Goal: Information Seeking & Learning: Learn about a topic

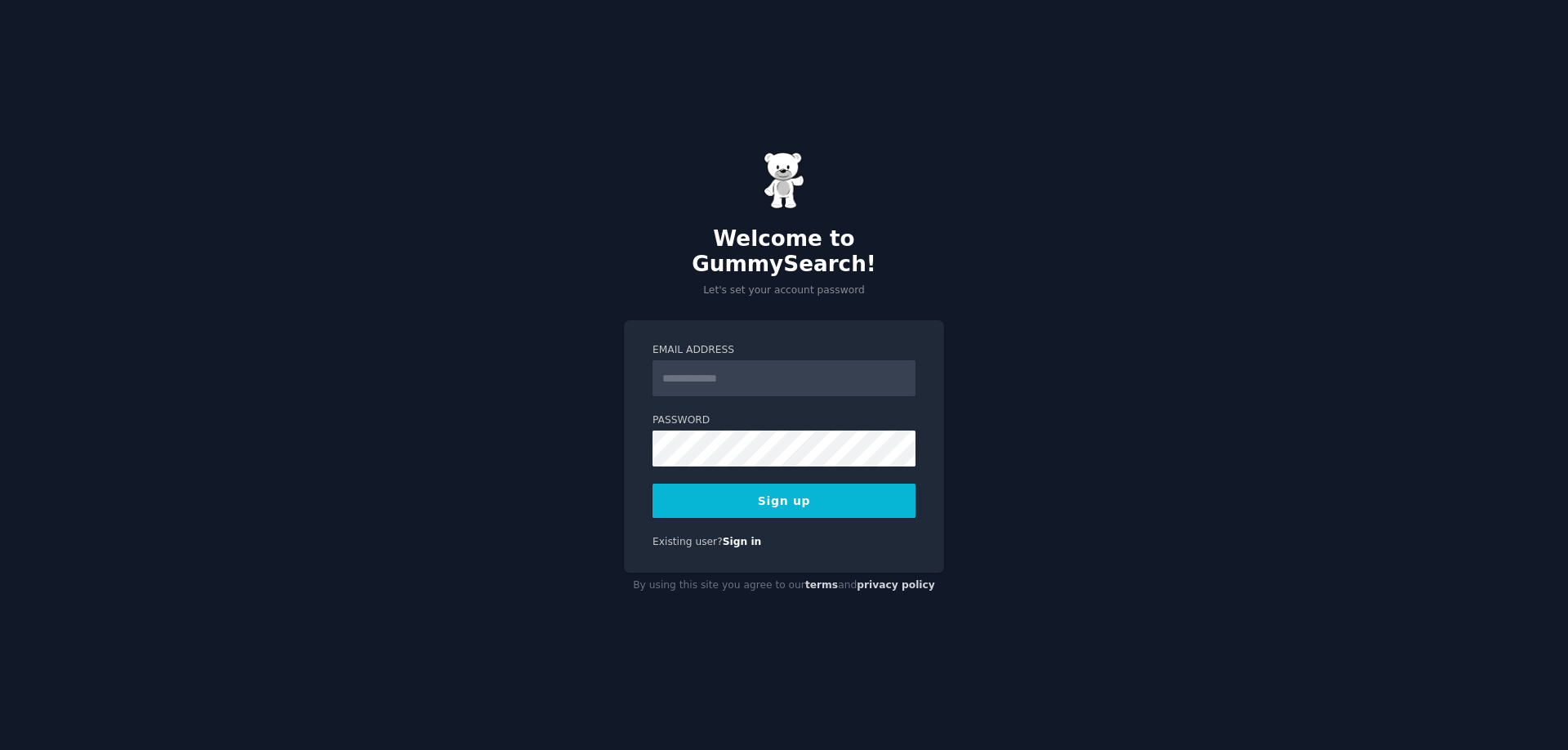
click at [1120, 282] on div "Welcome to GummySearch! Let's set your account password Email Address Password …" at bounding box center [784, 375] width 1568 height 750
click at [738, 378] on input "Email Address" at bounding box center [784, 378] width 263 height 36
click at [1424, 116] on div "Welcome to GummySearch! Let's set your account password Email Address Password …" at bounding box center [784, 375] width 1568 height 750
click at [801, 363] on input "Email Address" at bounding box center [784, 378] width 263 height 36
type input "**********"
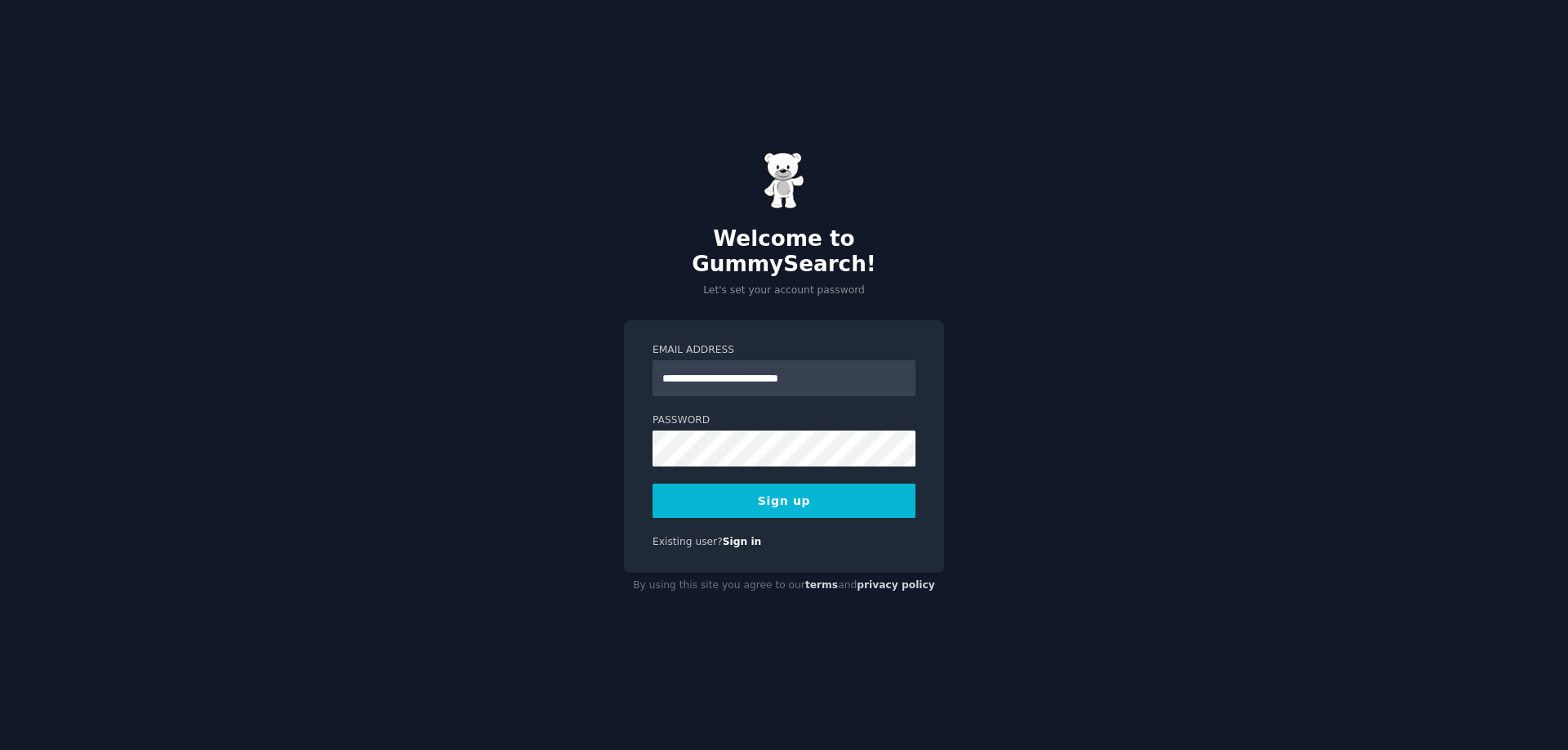
click at [821, 490] on button "Sign up" at bounding box center [784, 501] width 263 height 35
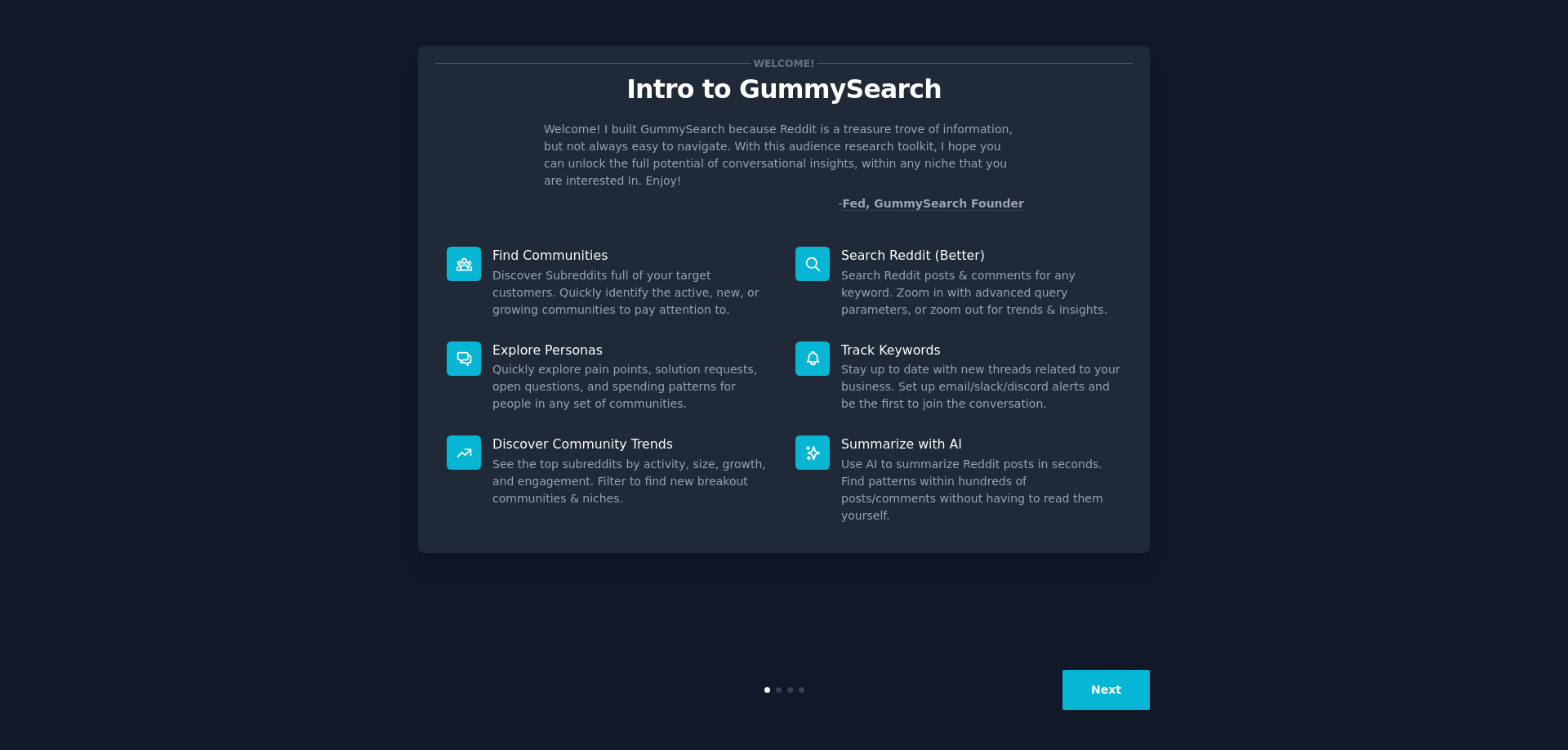
click at [1100, 687] on button "Next" at bounding box center [1106, 689] width 88 height 40
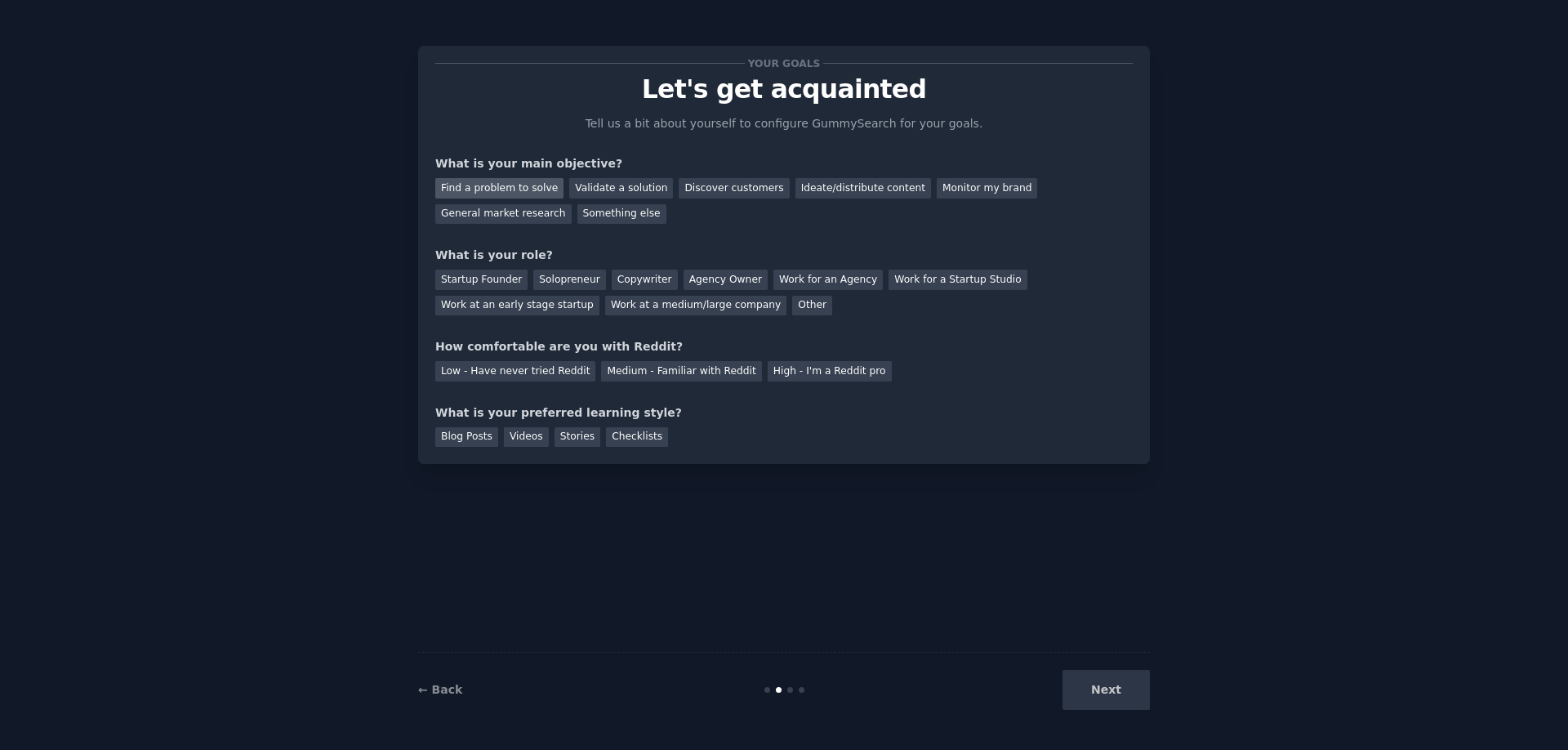
click at [474, 186] on div "Find a problem to solve" at bounding box center [499, 188] width 128 height 21
click at [850, 189] on div "Ideate/distribute content" at bounding box center [863, 188] width 135 height 21
click at [652, 186] on div "Validate a solution" at bounding box center [621, 188] width 103 height 21
click at [573, 299] on div "Work at an early stage startup" at bounding box center [517, 306] width 164 height 21
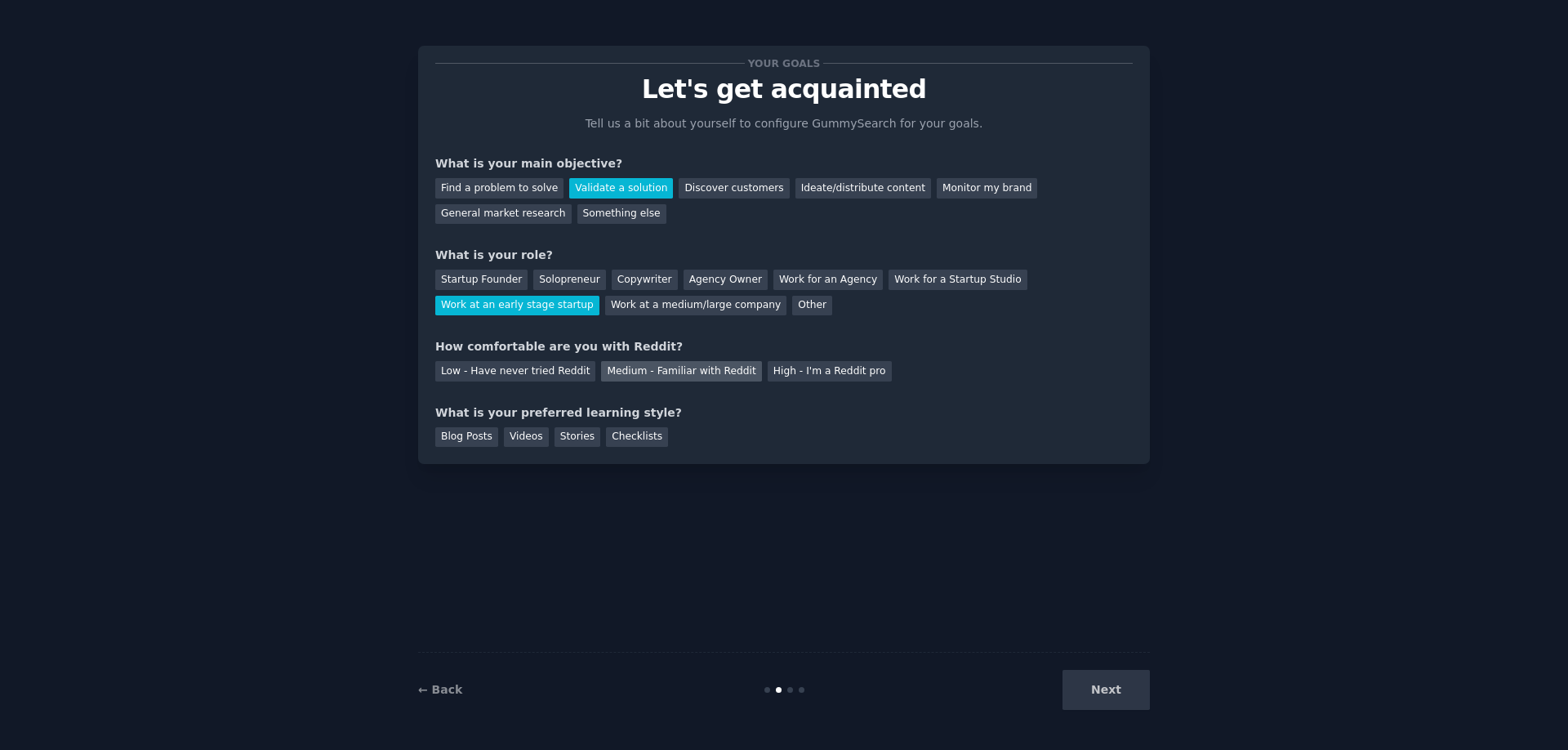
click at [621, 367] on div "Medium - Familiar with Reddit" at bounding box center [681, 372] width 160 height 21
click at [645, 436] on div "Checklists" at bounding box center [637, 438] width 63 height 21
click at [1130, 693] on button "Next" at bounding box center [1106, 689] width 88 height 40
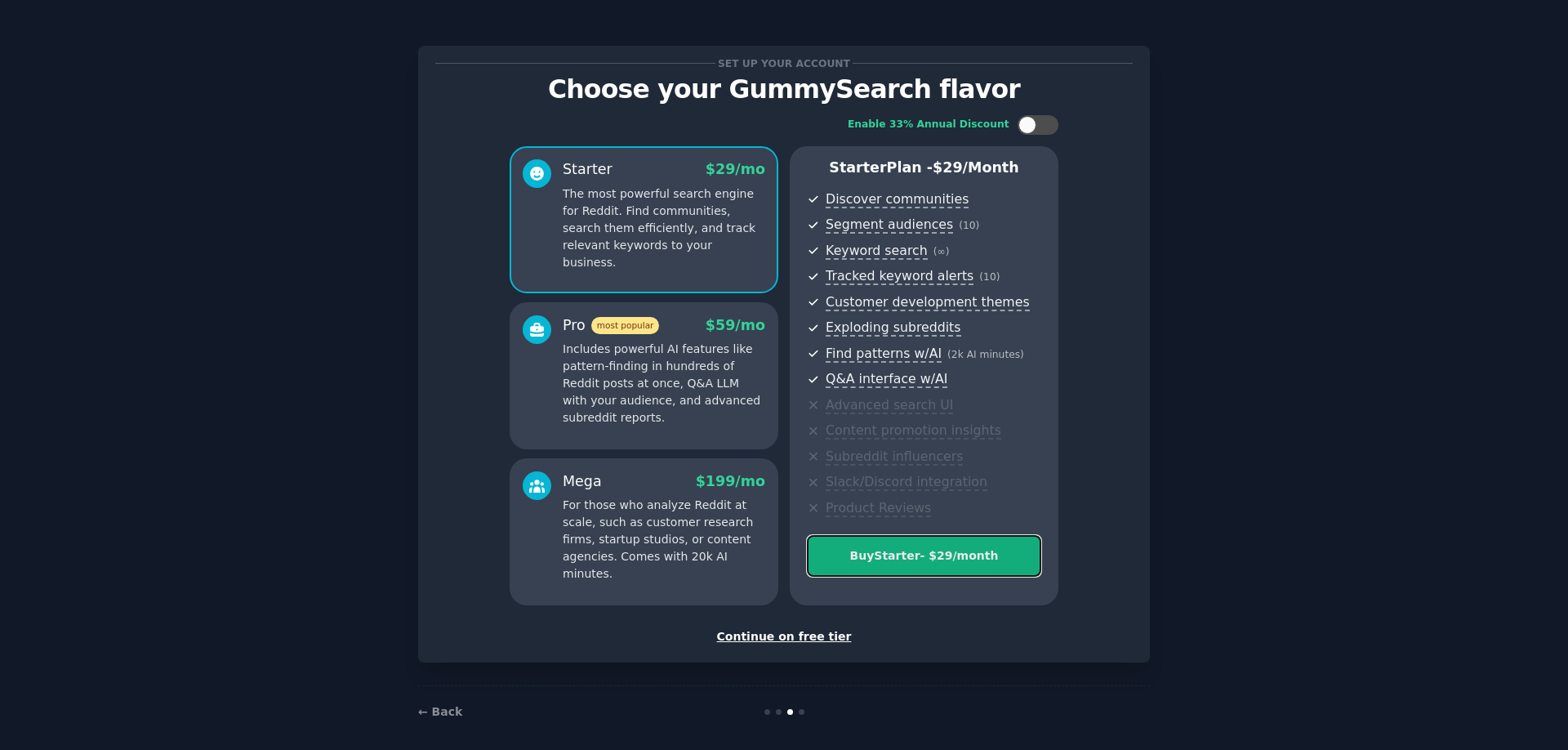
click at [945, 559] on div "Buy Starter - $ 29 /month" at bounding box center [924, 556] width 233 height 17
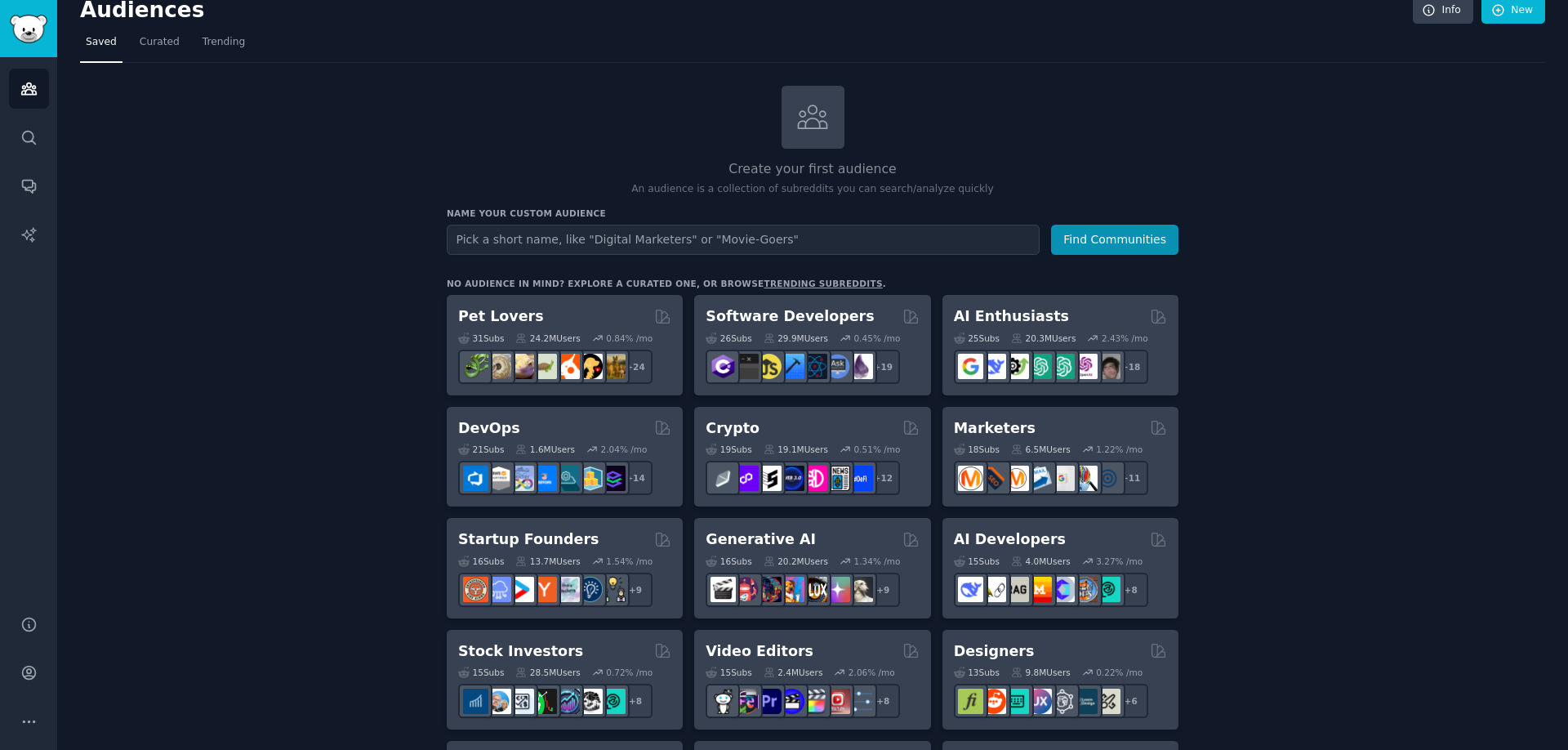
scroll to position [127, 0]
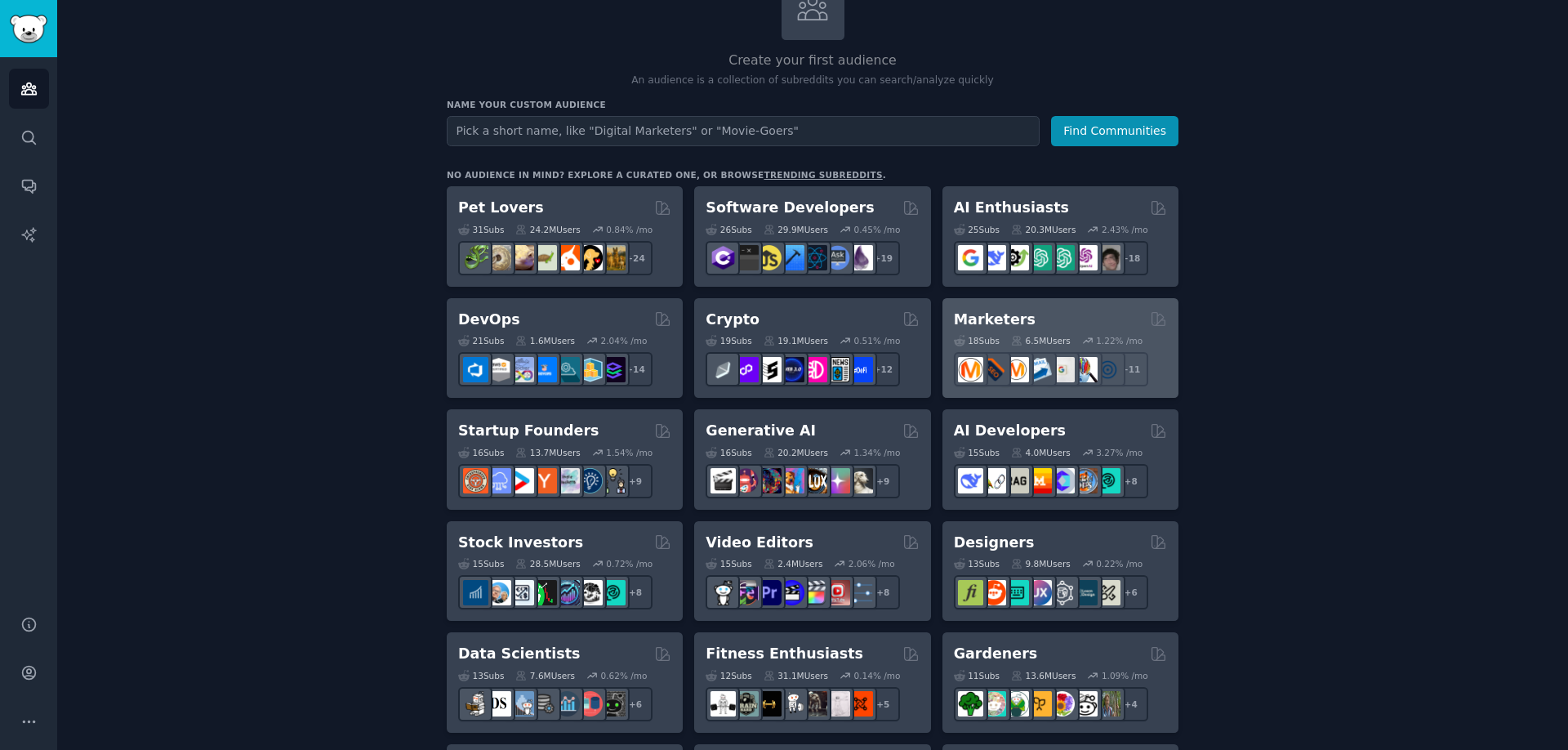
click at [1090, 321] on div "Marketers Curated by GummySearch" at bounding box center [1061, 320] width 214 height 21
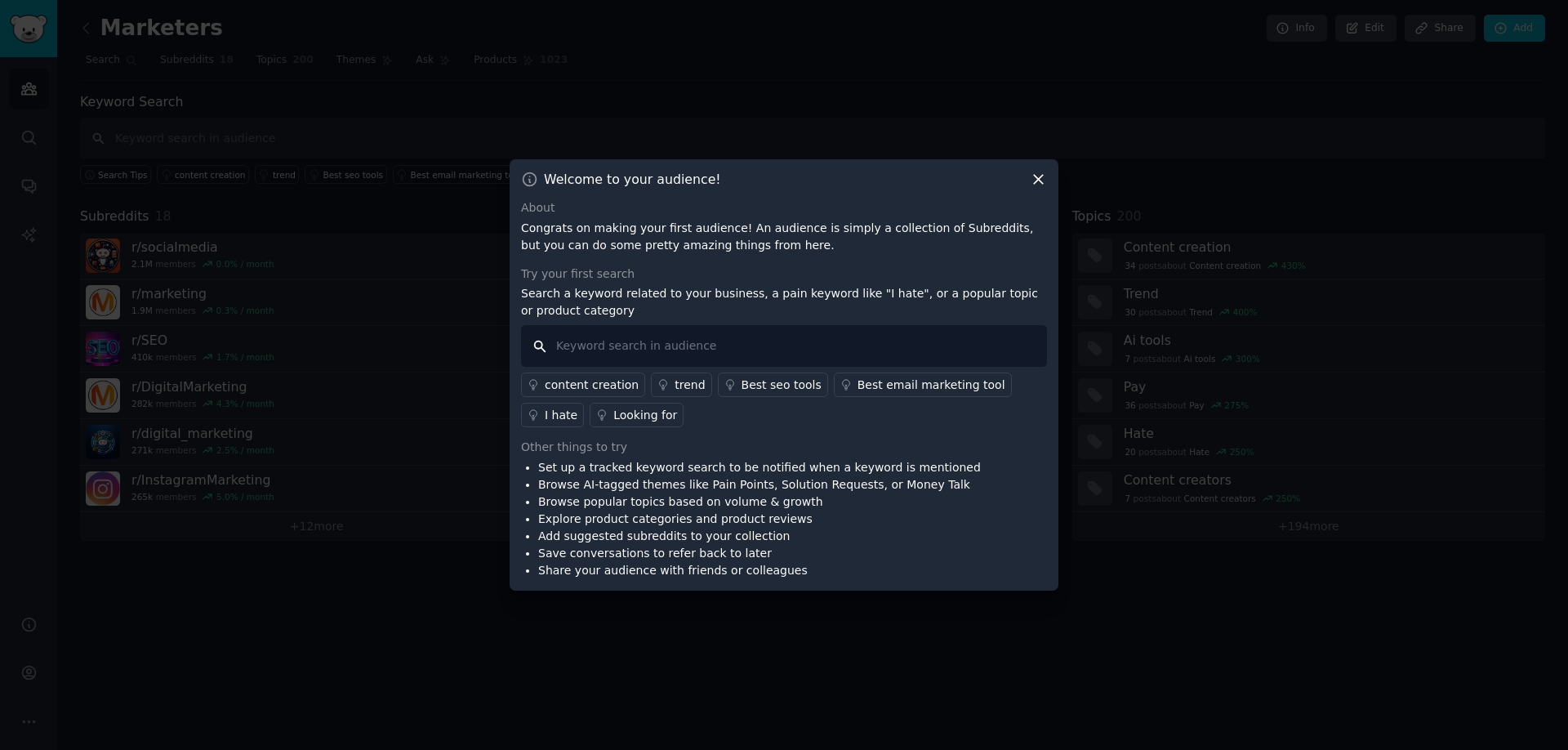
click at [797, 356] on input "text" at bounding box center [784, 345] width 526 height 42
type input "referrals"
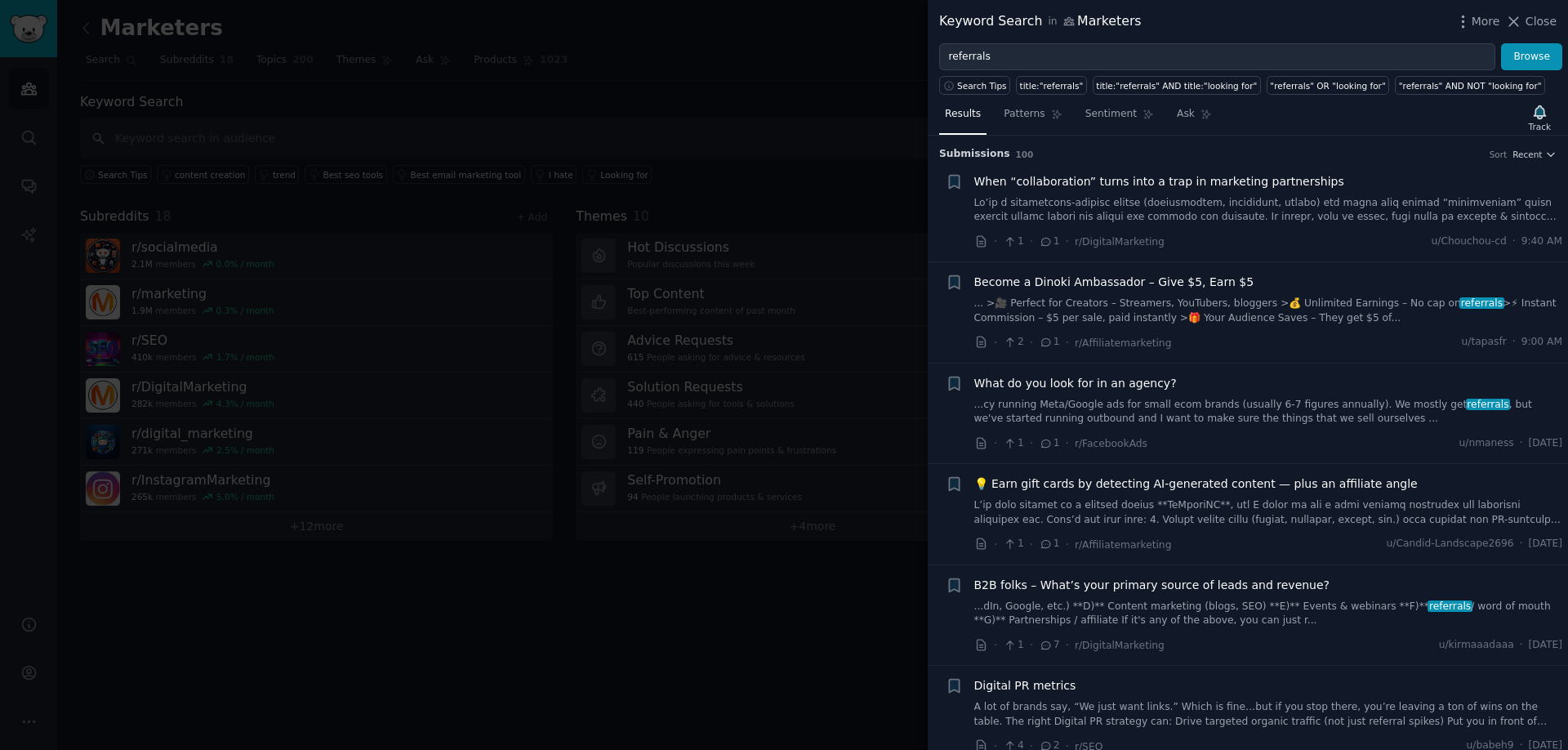
click at [1114, 589] on span "B2B folks – What’s your primary source of leads and revenue?" at bounding box center [1152, 585] width 356 height 17
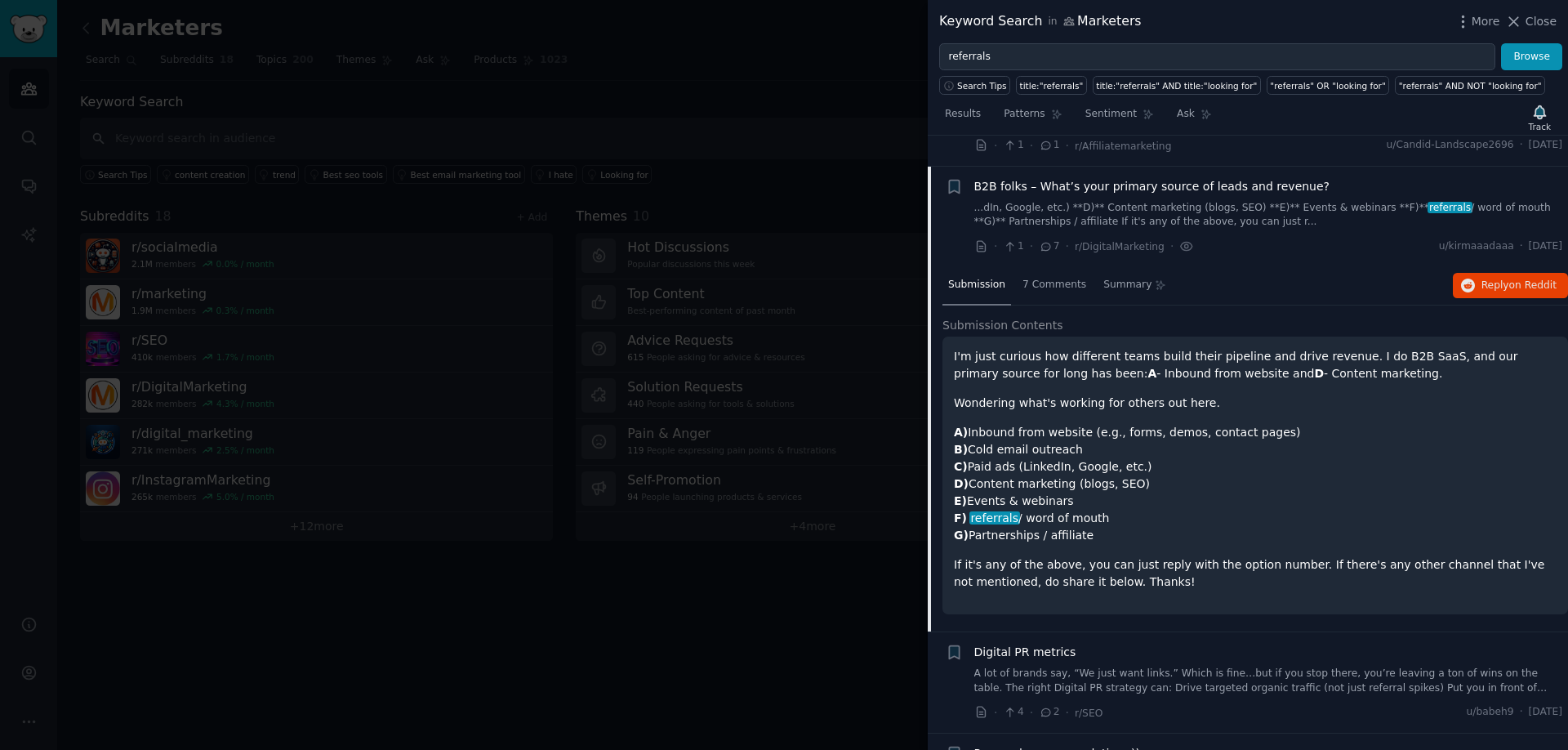
scroll to position [430, 0]
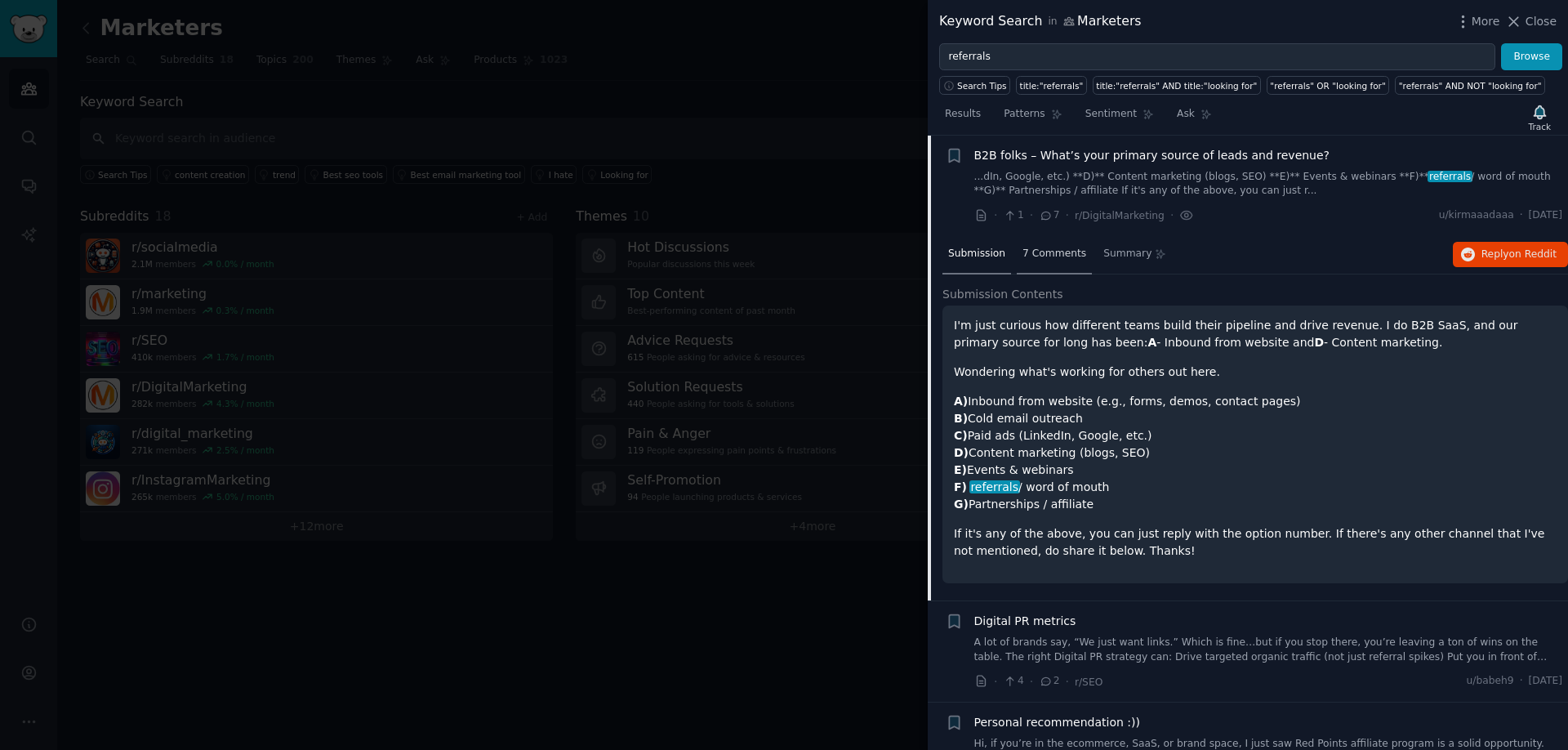
click at [1023, 248] on span "7 Comments" at bounding box center [1054, 253] width 63 height 15
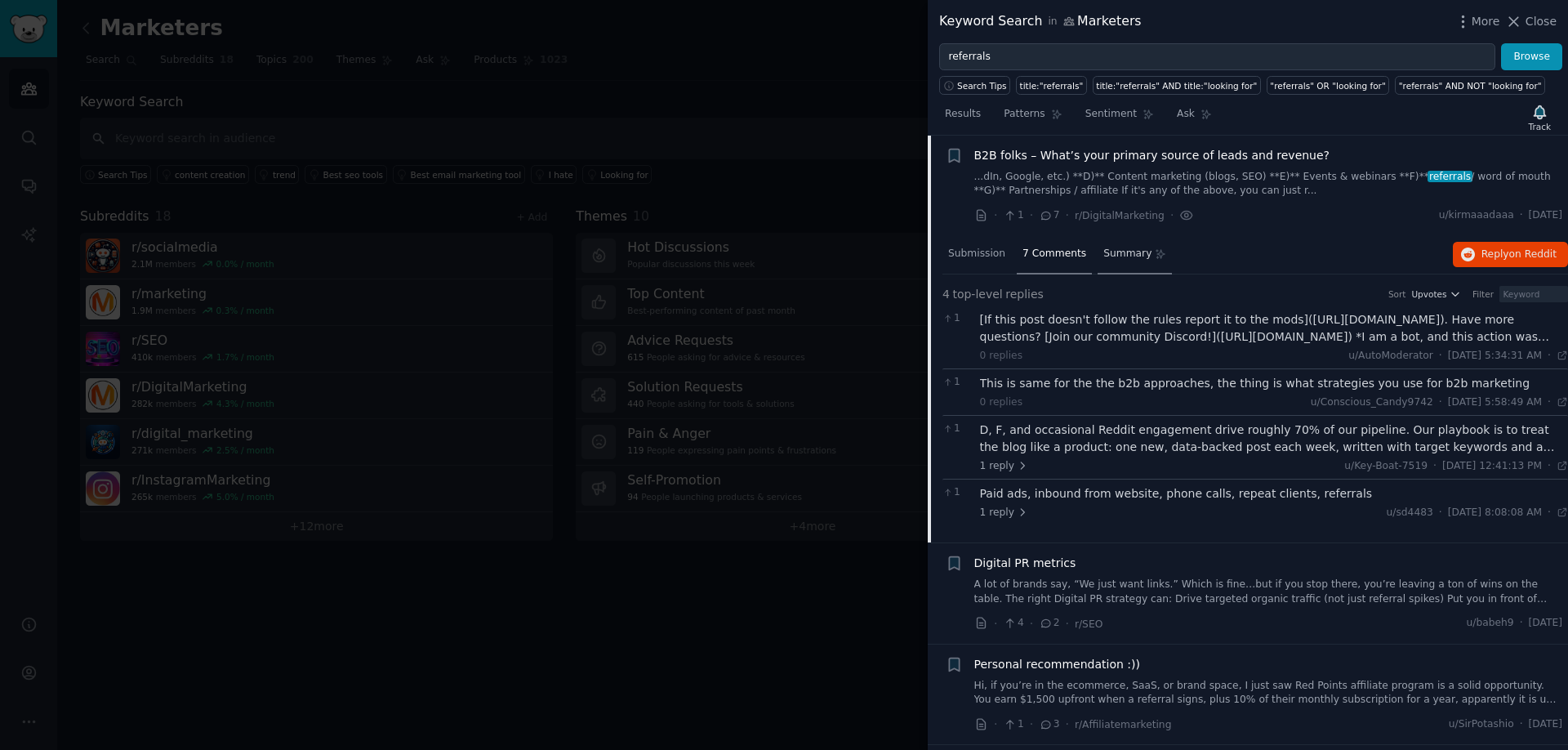
click at [1120, 260] on div "Summary" at bounding box center [1135, 254] width 75 height 39
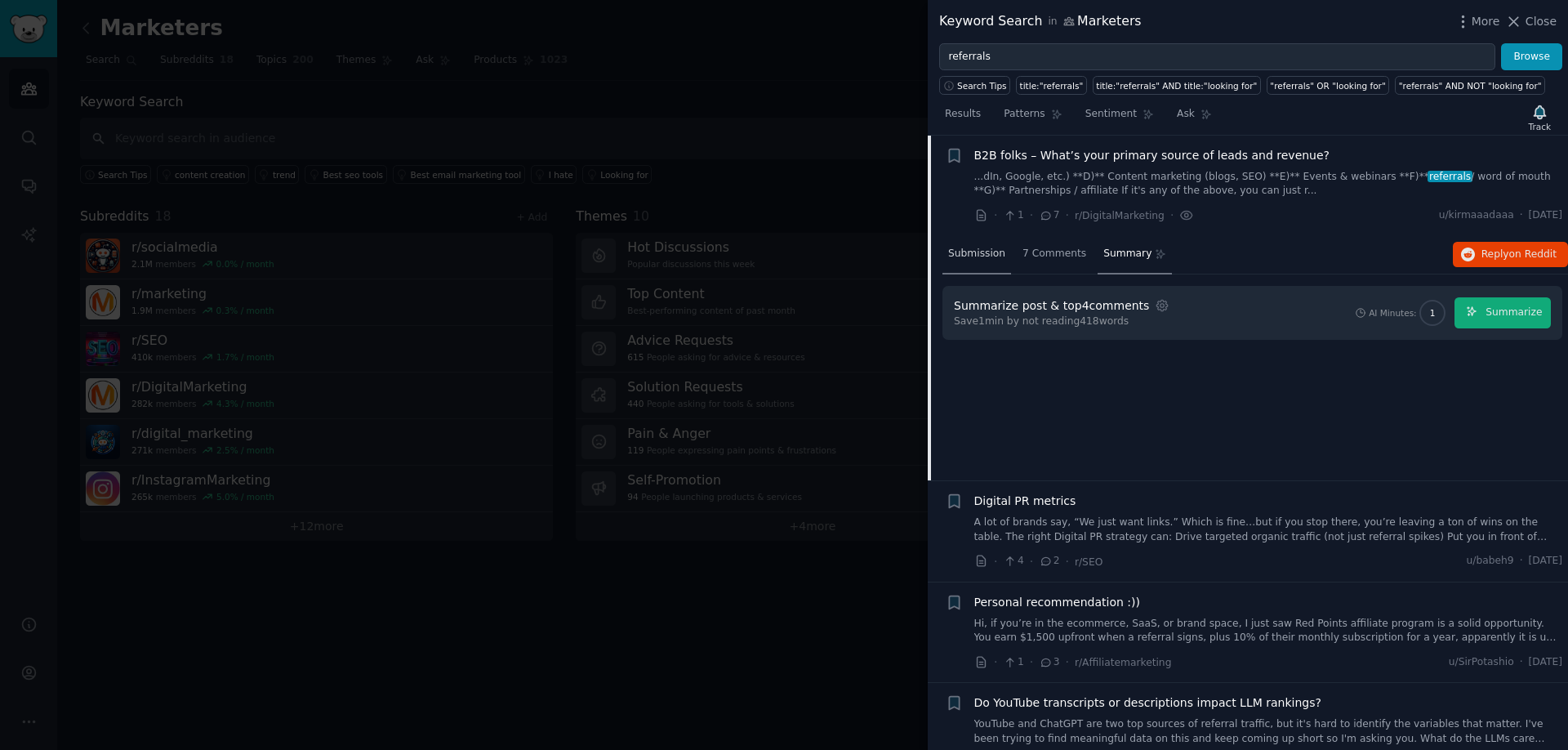
click at [992, 255] on span "Submission" at bounding box center [977, 253] width 57 height 15
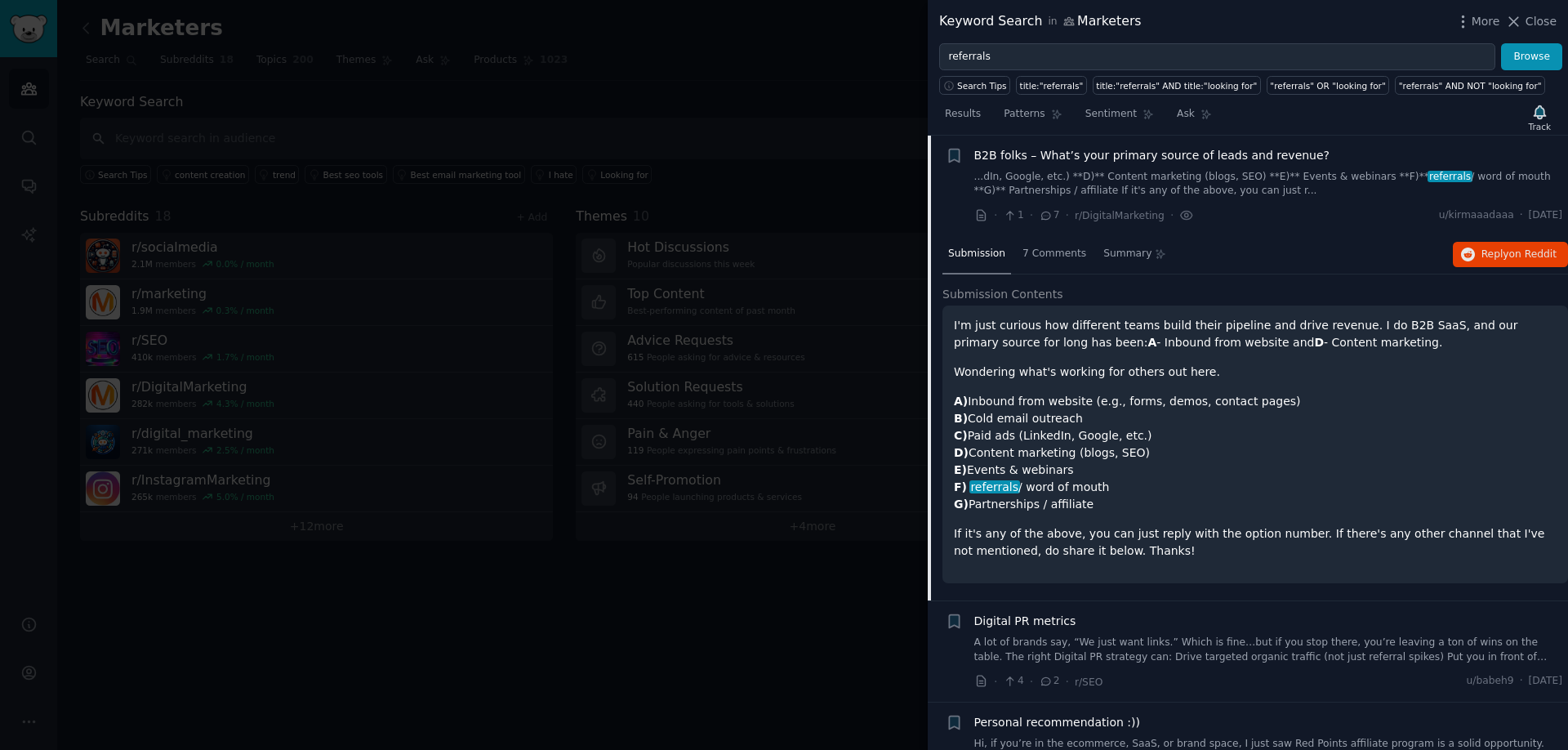
click at [1292, 193] on link "...dIn, Google, etc.) **D)** Content marketing (blogs, SEO) **E)** Events & web…" at bounding box center [1268, 184] width 589 height 29
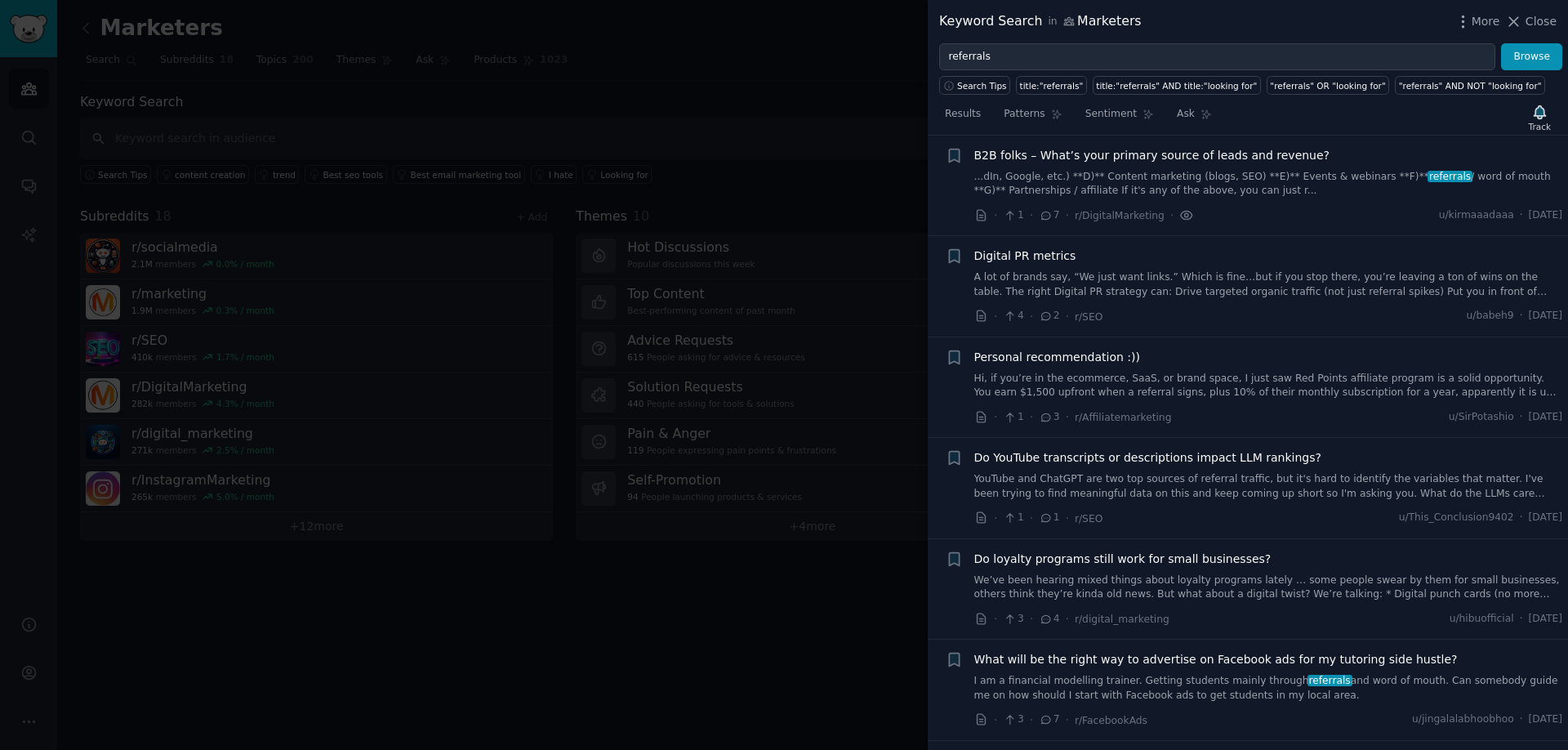
click at [1181, 218] on icon at bounding box center [1186, 214] width 11 height 8
click at [1049, 217] on icon at bounding box center [1046, 215] width 15 height 11
click at [1192, 145] on li "Reddit text submission + B2B folks – What’s your primary source of leads and re…" at bounding box center [1248, 186] width 641 height 101
click at [1190, 151] on span "B2B folks – What’s your primary source of leads and revenue?" at bounding box center [1152, 155] width 356 height 17
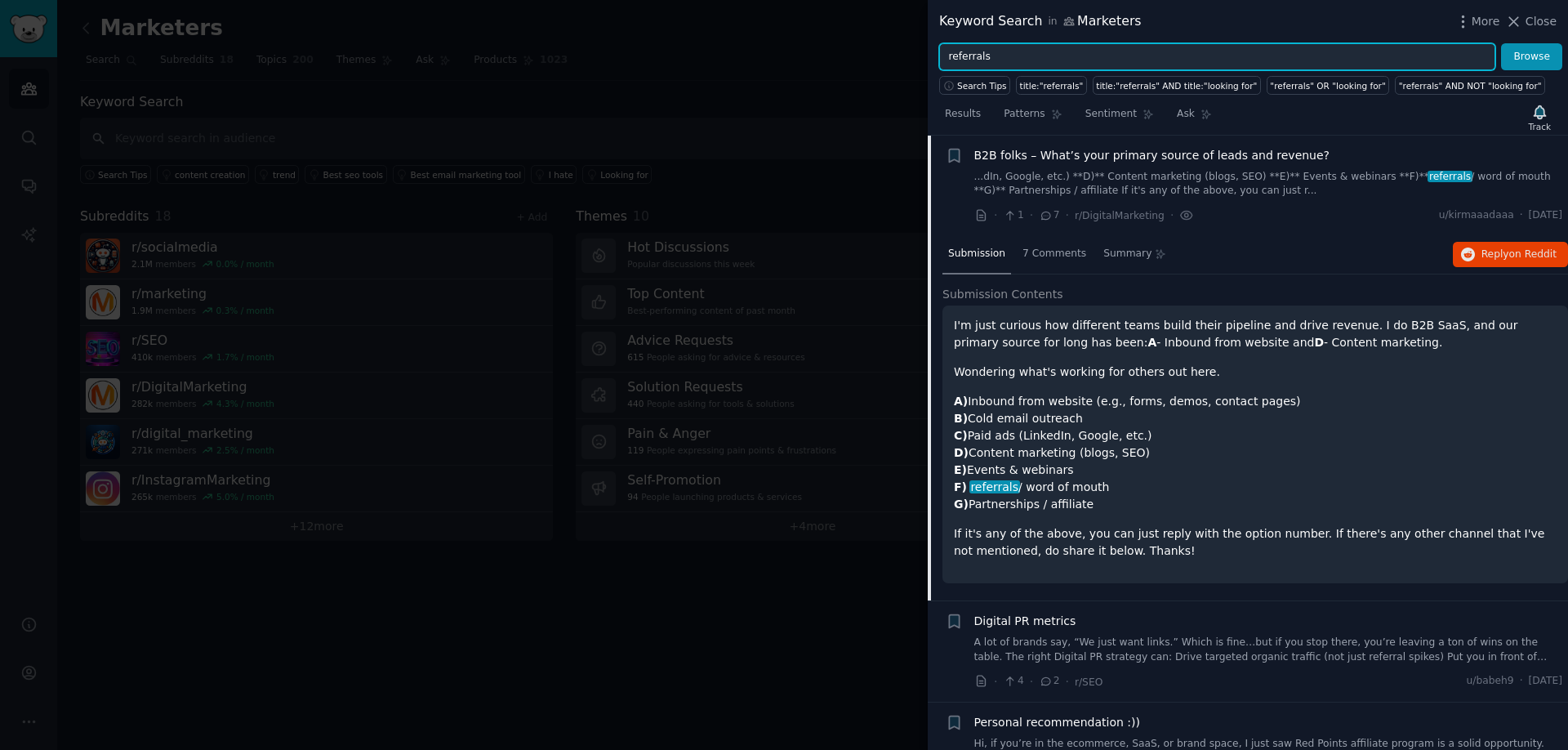
drag, startPoint x: 1255, startPoint y: 67, endPoint x: 775, endPoint y: 68, distance: 480.0
click at [780, 69] on div "Keyword Search in Marketers More Close referrals Browse Search Tips title:"refe…" at bounding box center [784, 375] width 1568 height 750
click at [1002, 63] on input "referrals" at bounding box center [1217, 57] width 557 height 28
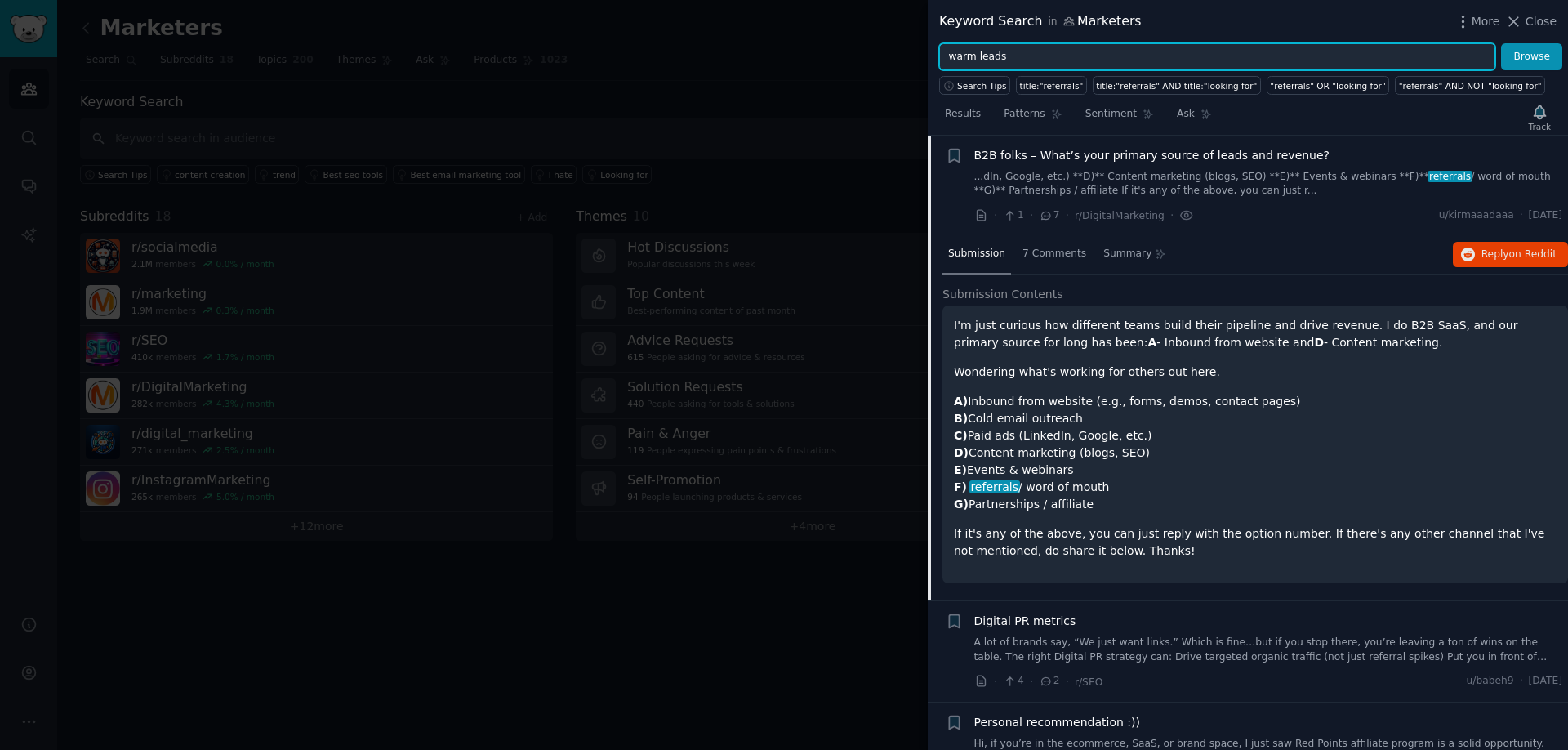
type input "warm leads"
click at [1501, 43] on button "Browse" at bounding box center [1532, 57] width 62 height 28
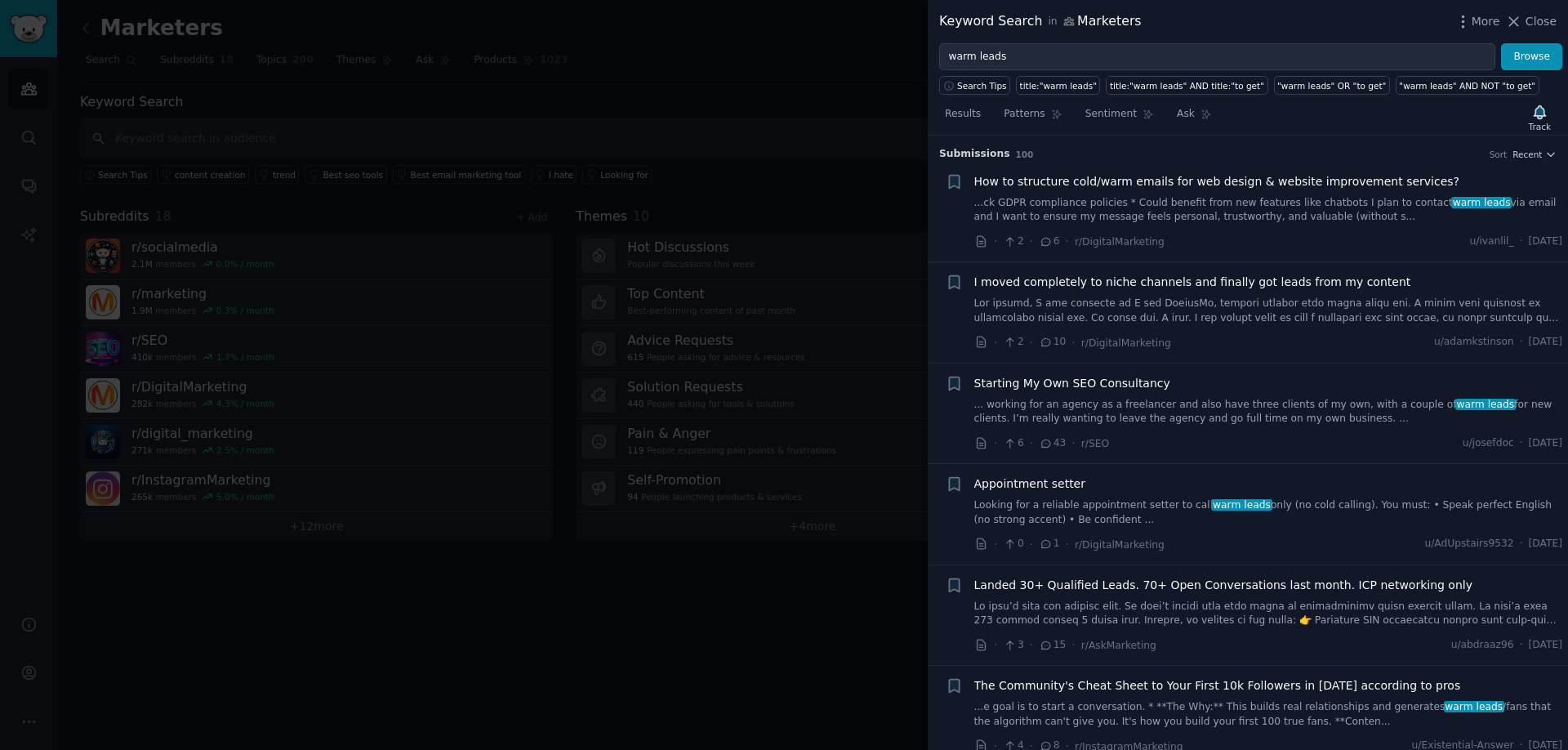
click at [1284, 407] on link "... working for an agency as a freelancer and also have three clients of my own…" at bounding box center [1268, 411] width 589 height 29
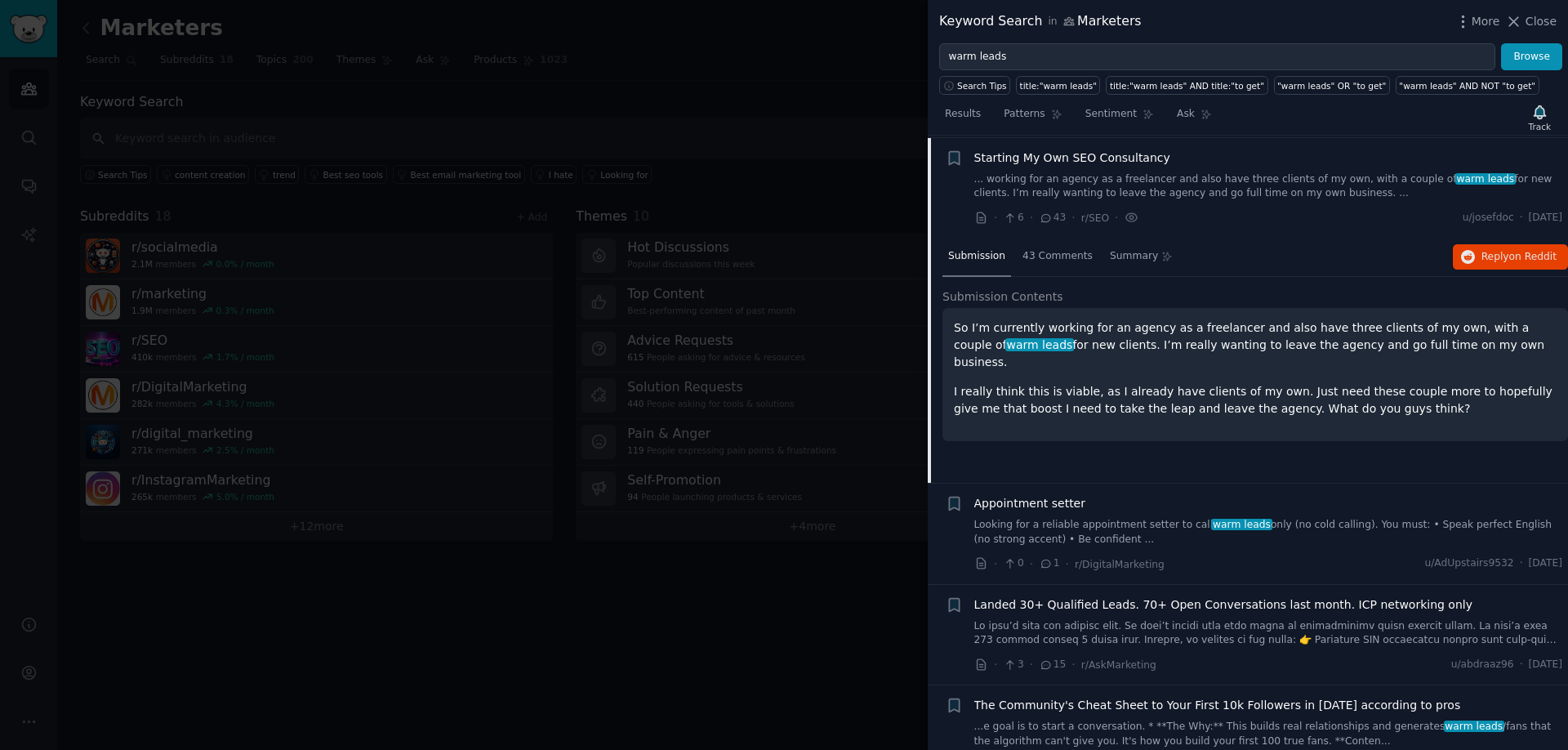
scroll to position [227, 0]
click at [1084, 260] on span "43 Comments" at bounding box center [1057, 253] width 70 height 15
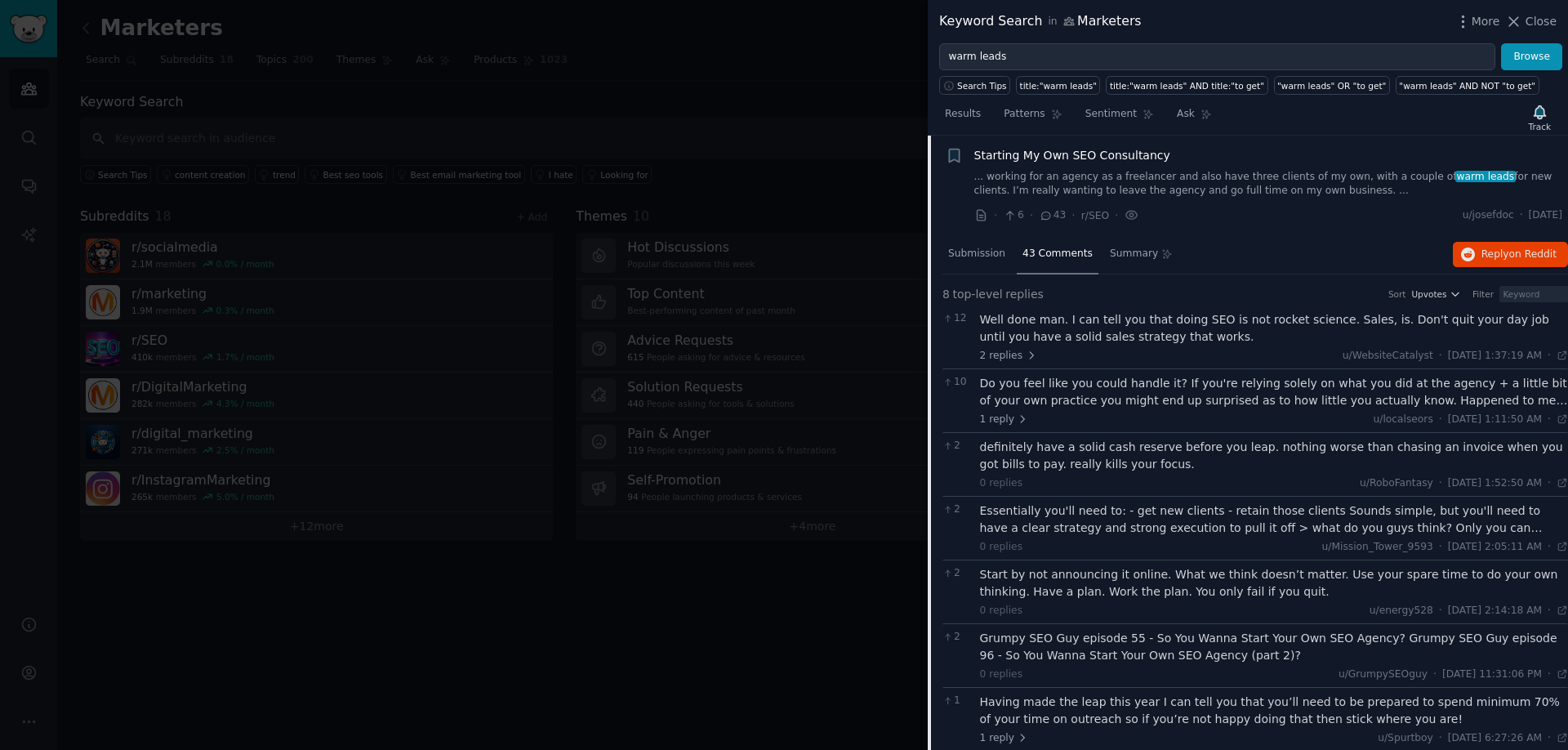
click at [1014, 262] on nav "Submission 43 Comments Summary" at bounding box center [1061, 254] width 236 height 39
click at [1000, 257] on span "Submission" at bounding box center [977, 253] width 57 height 15
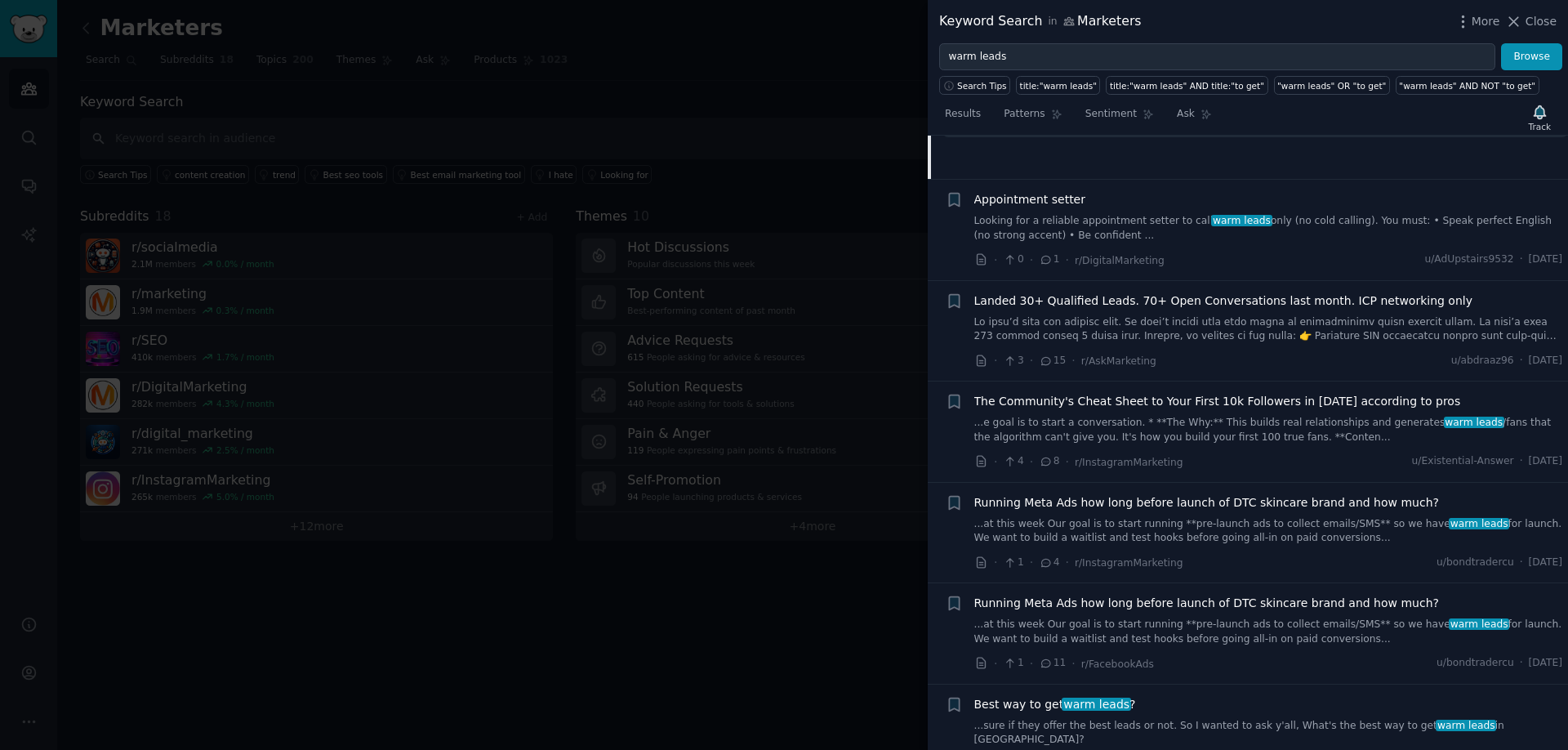
scroll to position [531, 0]
click at [1166, 300] on span "Landed 30+ Qualified Leads. 70+ Open Conversations last month. ICP networking o…" at bounding box center [1223, 299] width 498 height 17
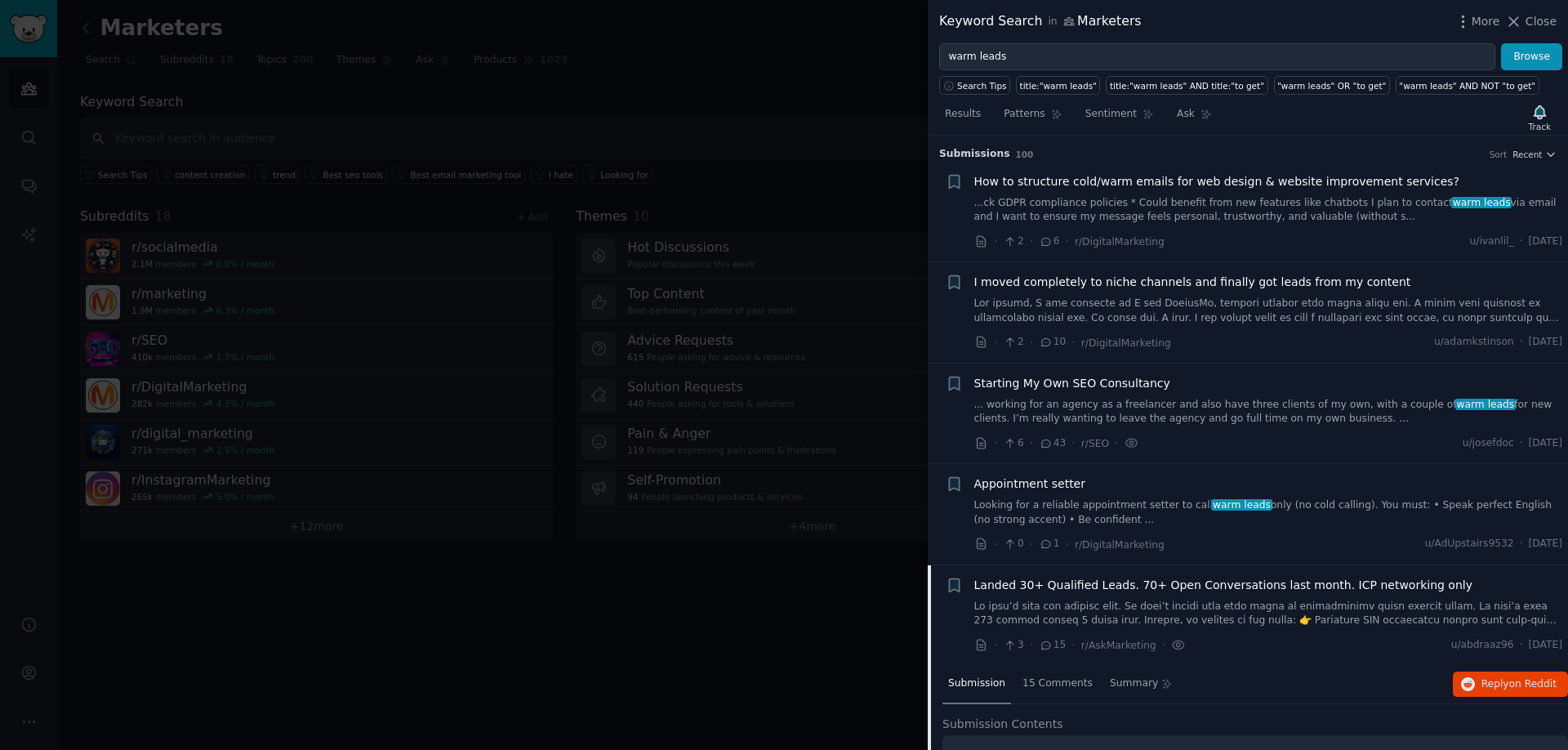
scroll to position [410, 0]
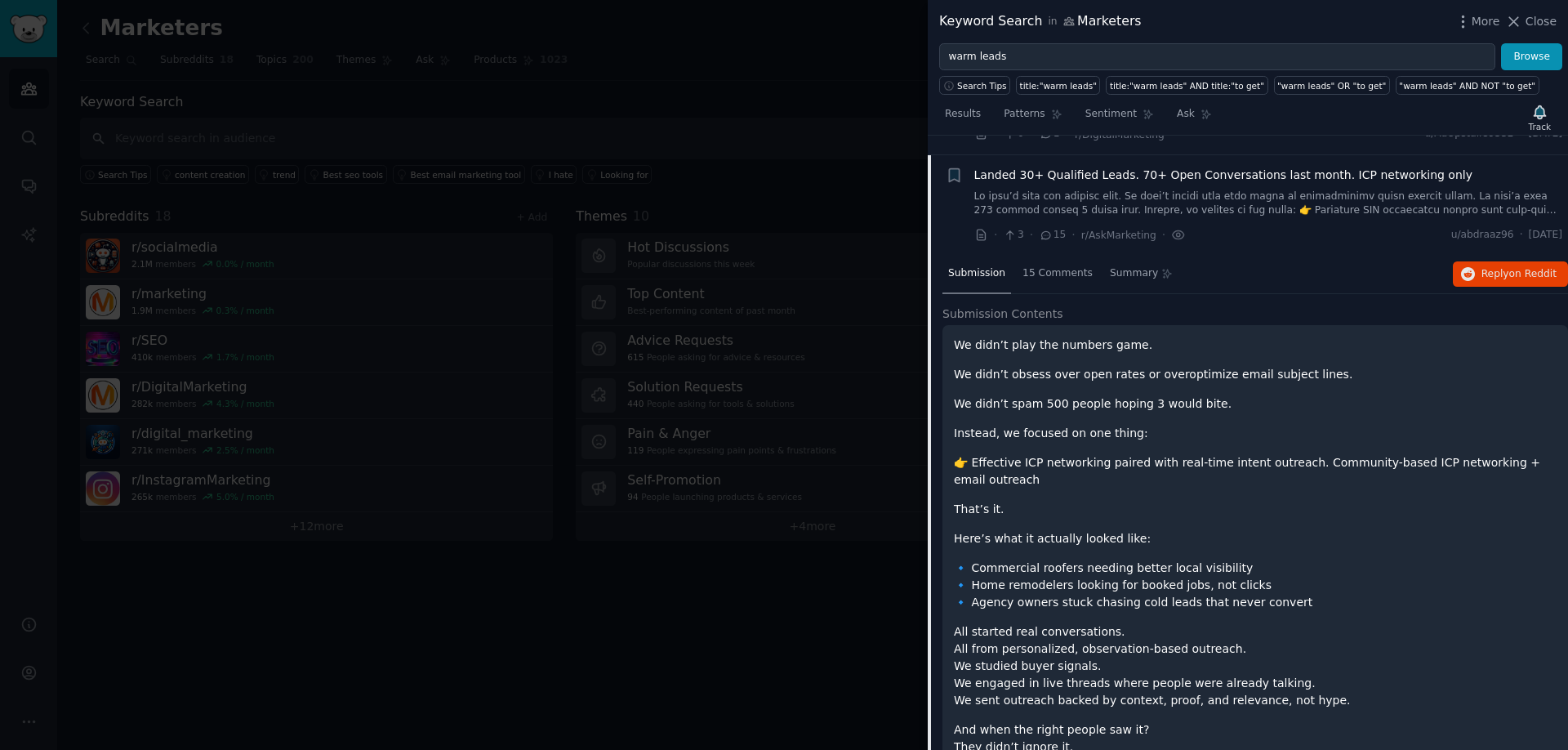
click at [1347, 208] on link at bounding box center [1268, 203] width 589 height 29
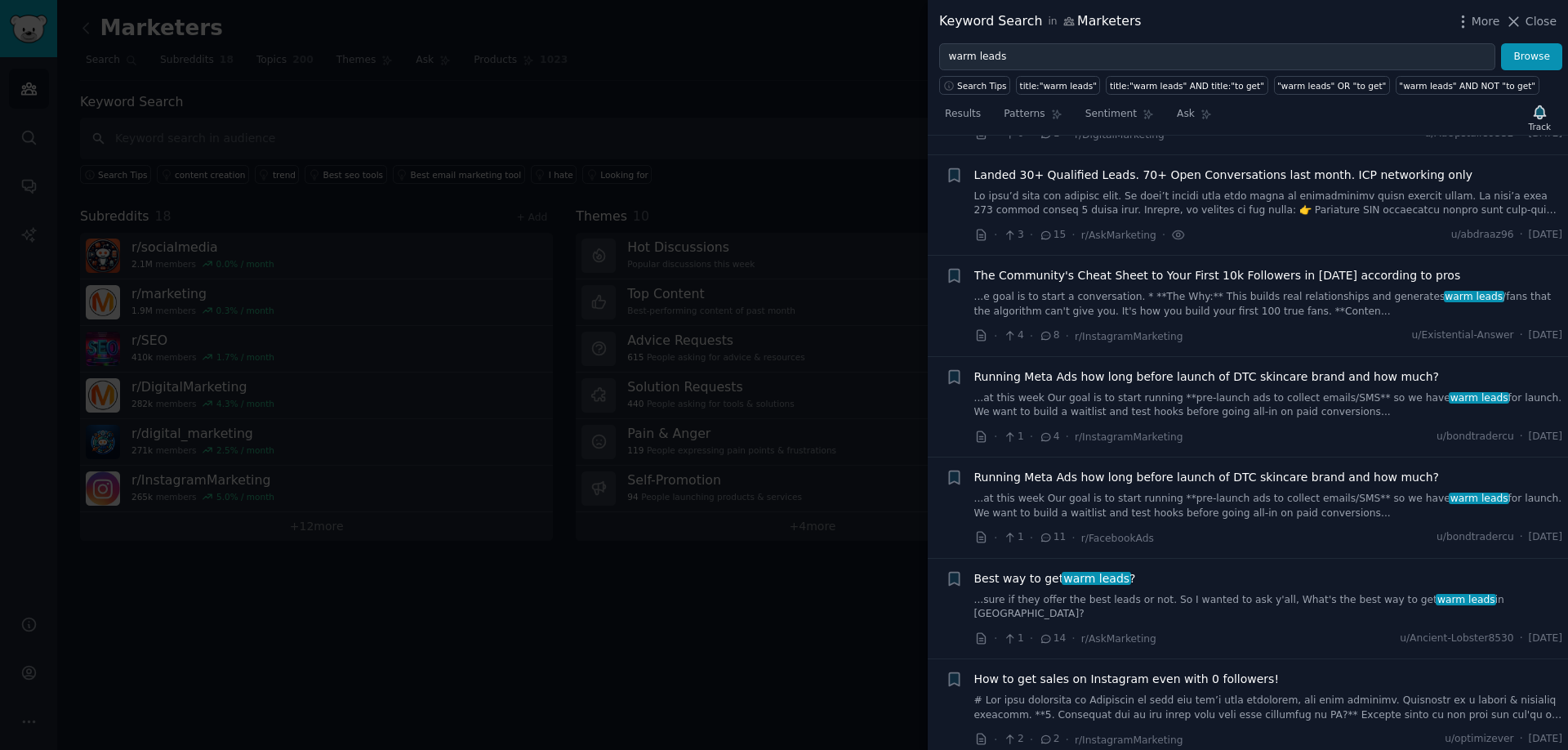
scroll to position [430, 0]
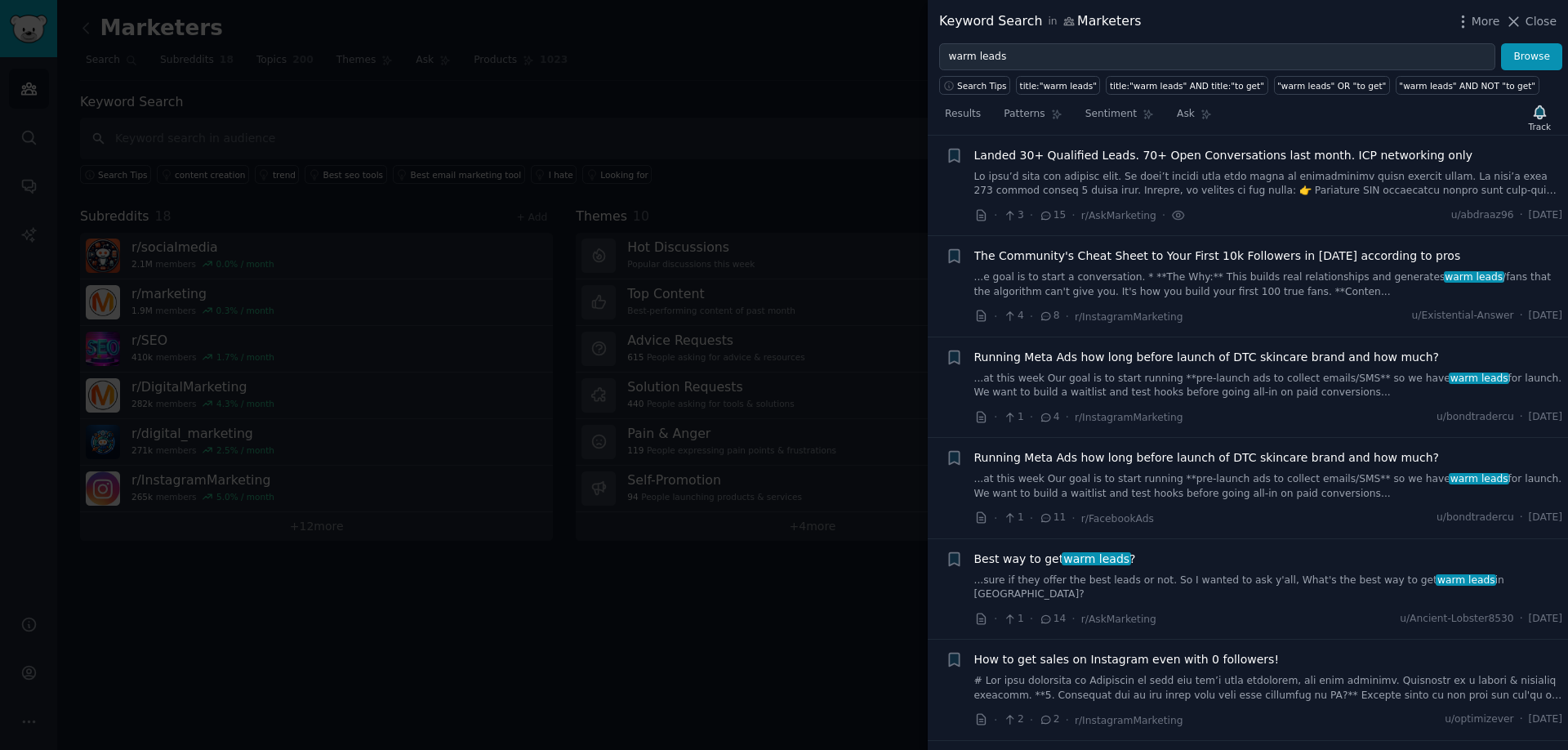
click at [1281, 272] on link "...e goal is to start a conversation. * **The Why:** This builds real relations…" at bounding box center [1268, 284] width 589 height 29
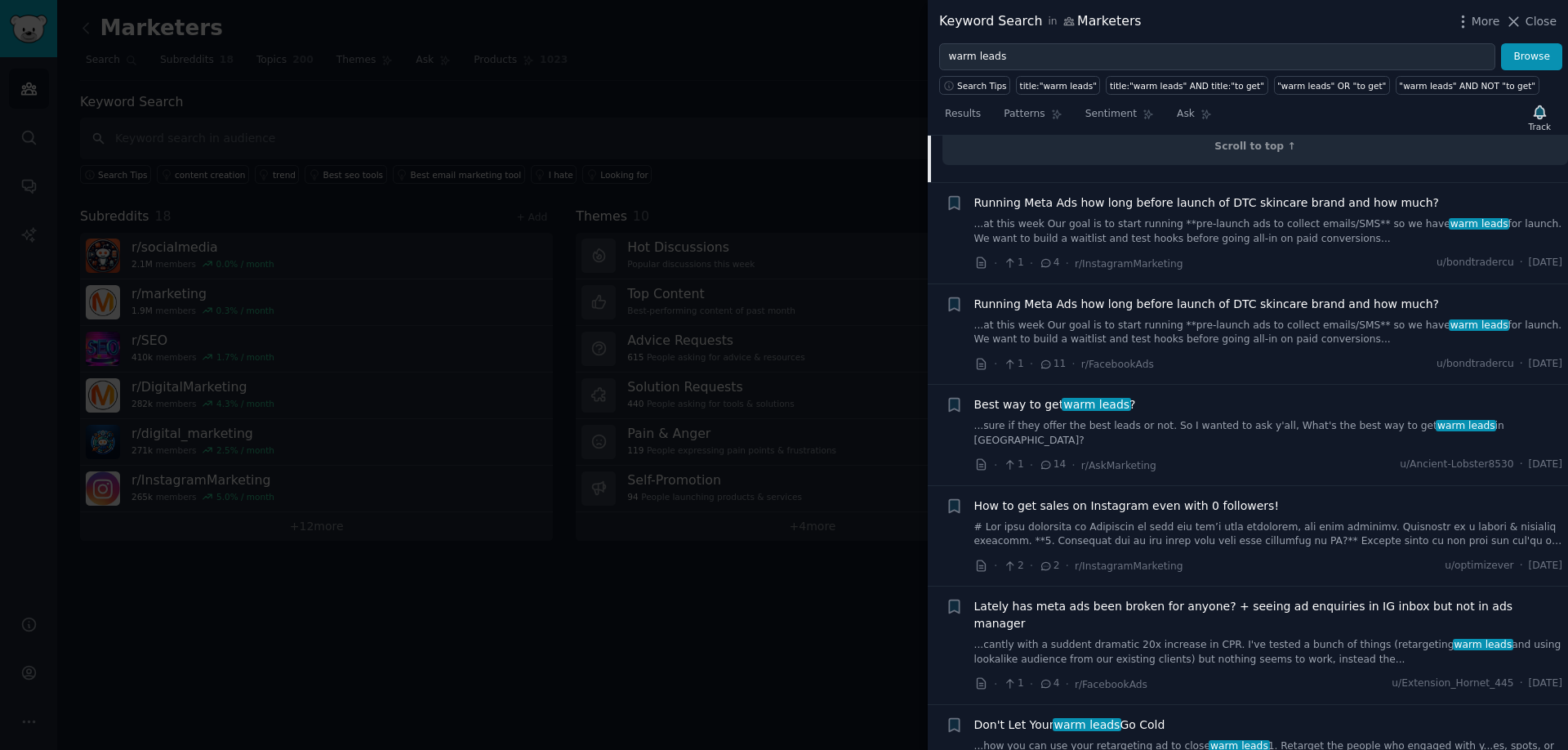
scroll to position [1658, 0]
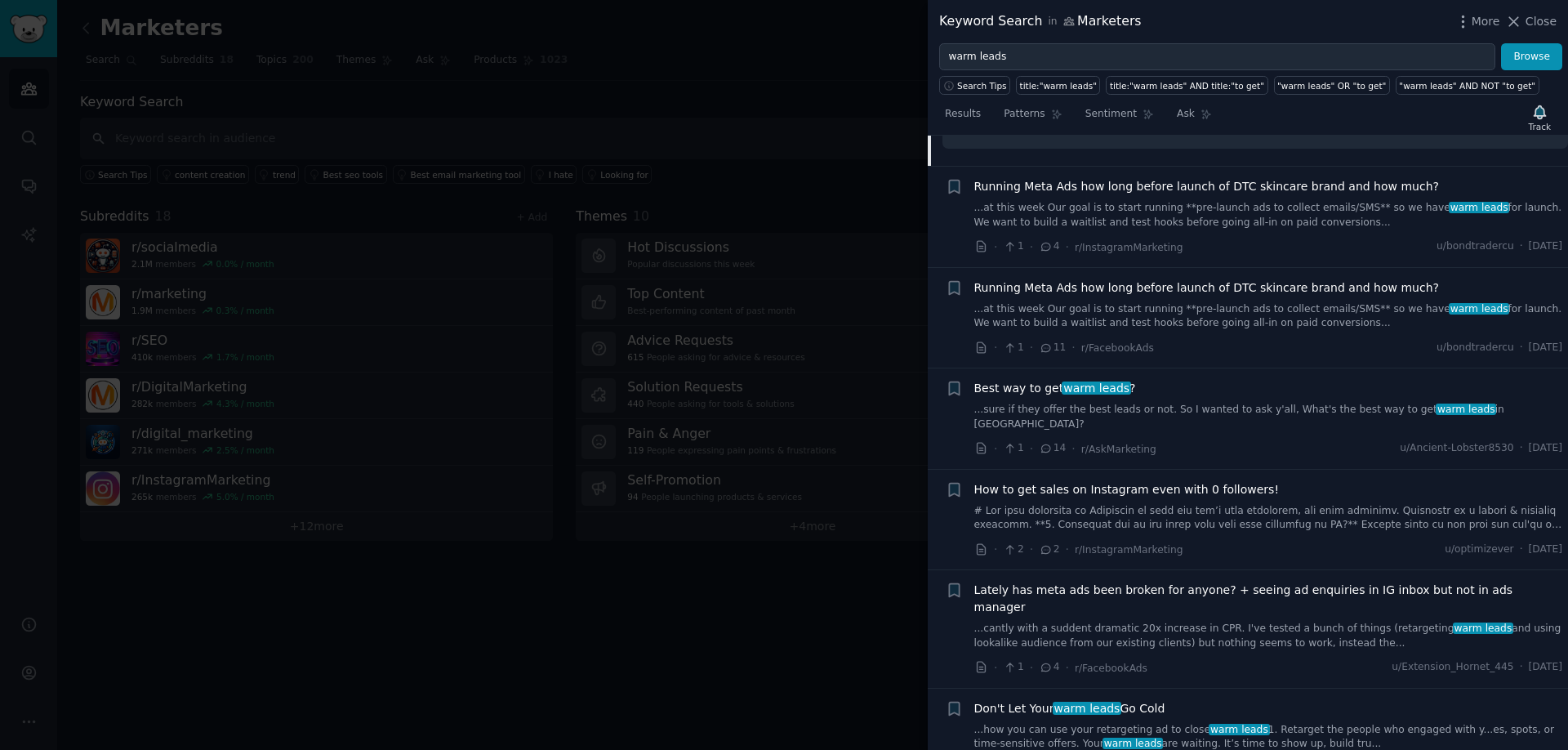
click at [1182, 379] on div "Best way to get warm leads ?" at bounding box center [1268, 388] width 589 height 17
click at [1104, 381] on span "warm leads" at bounding box center [1096, 387] width 69 height 13
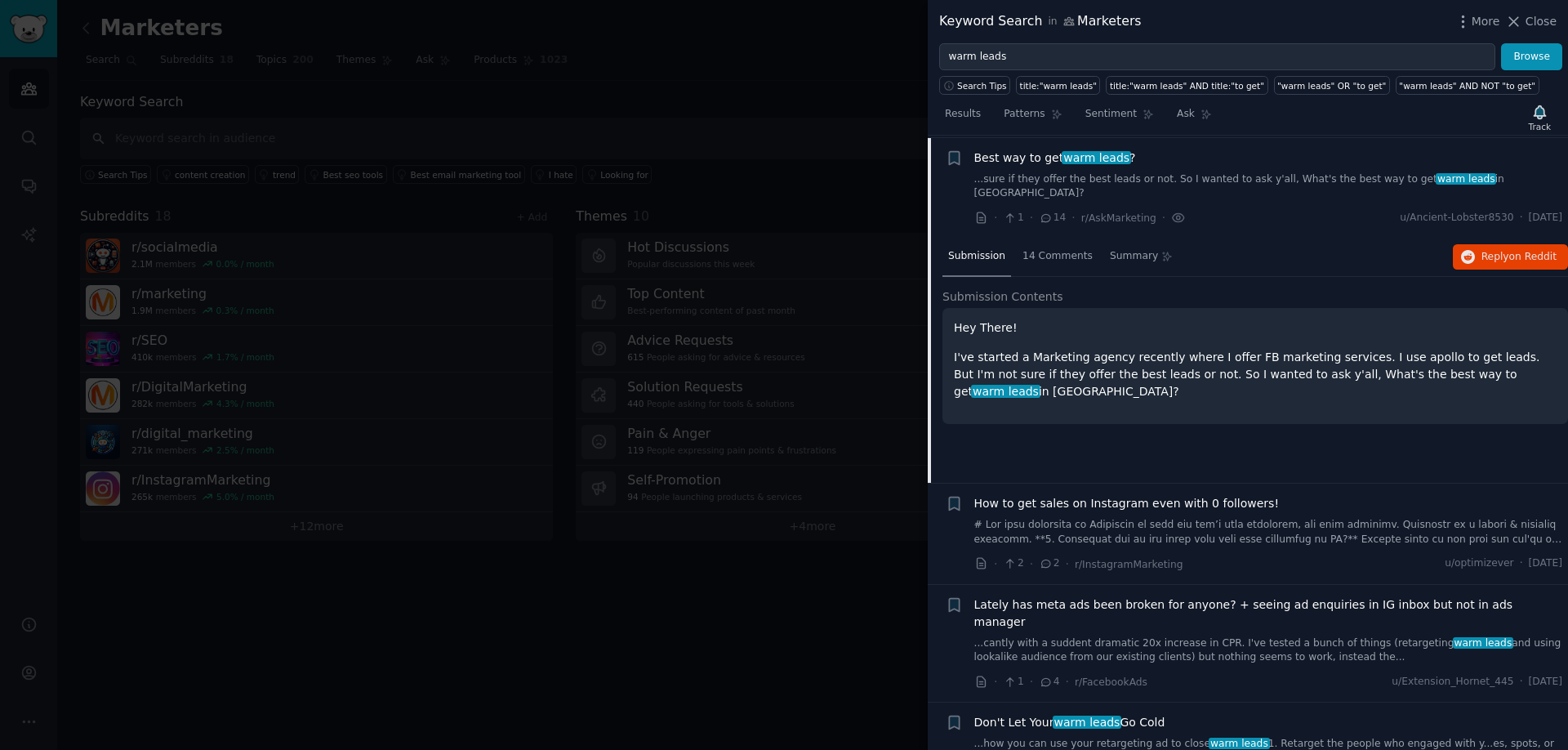
scroll to position [833, 0]
click at [1072, 247] on span "14 Comments" at bounding box center [1057, 253] width 70 height 15
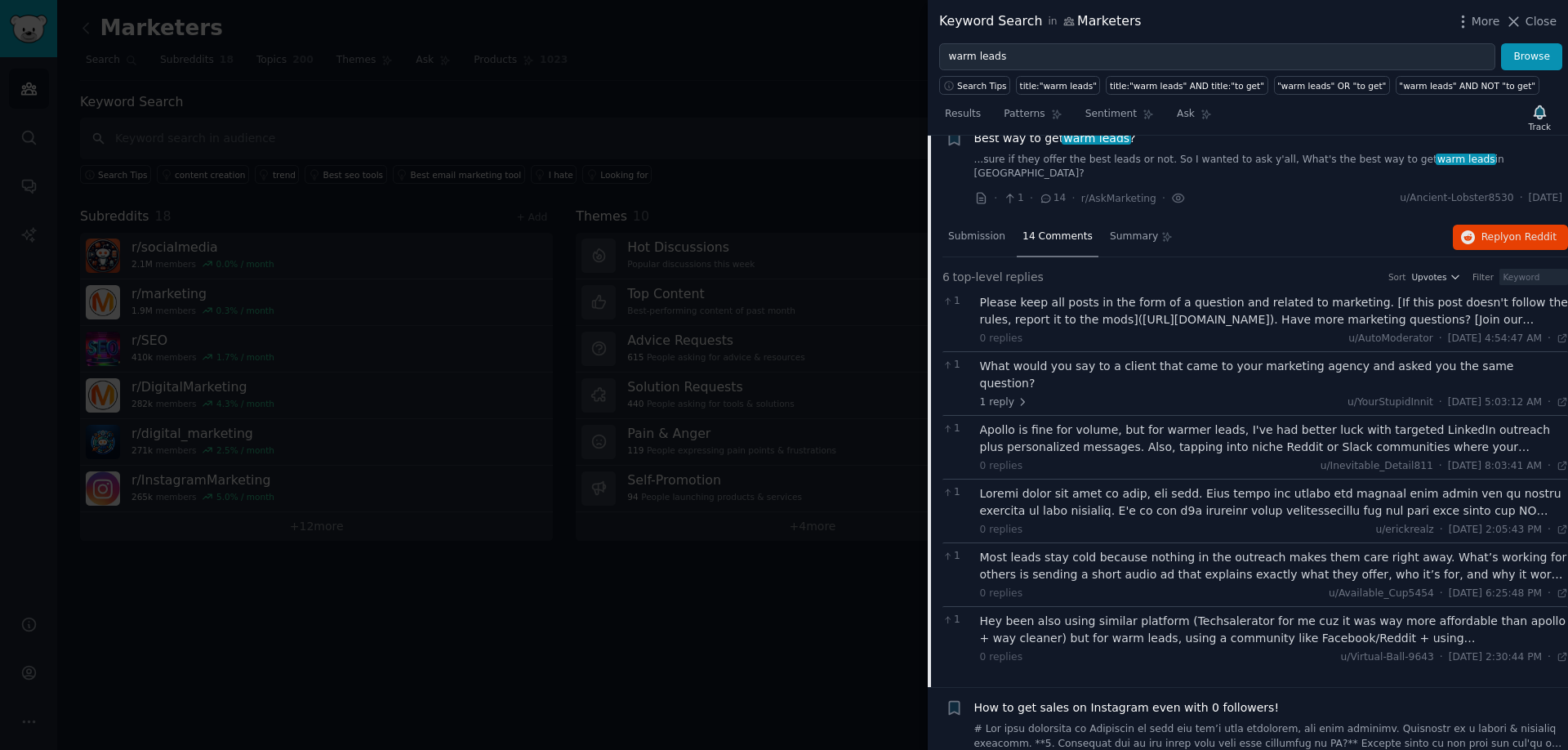
scroll to position [838, 0]
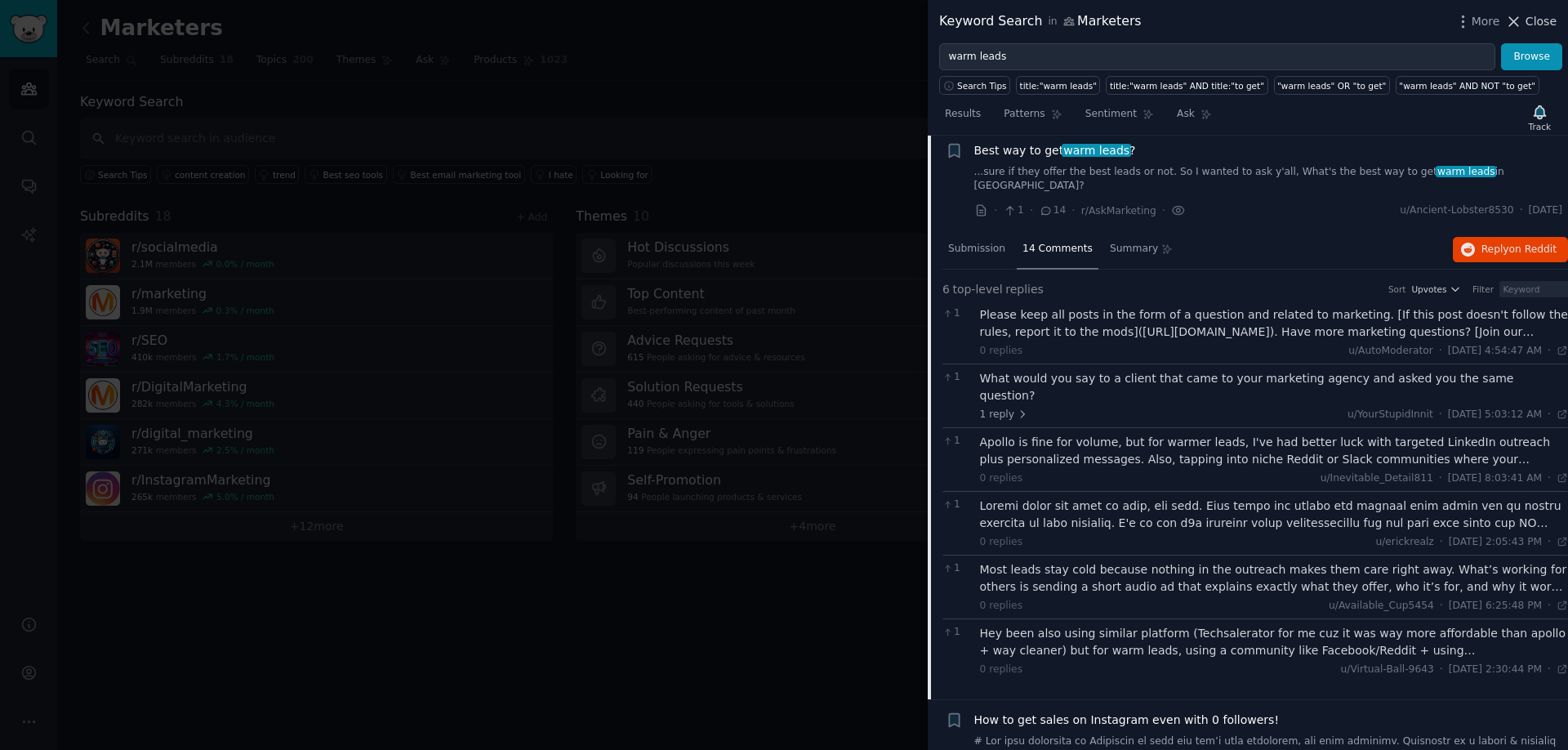
click at [1538, 21] on span "Close" at bounding box center [1541, 22] width 31 height 17
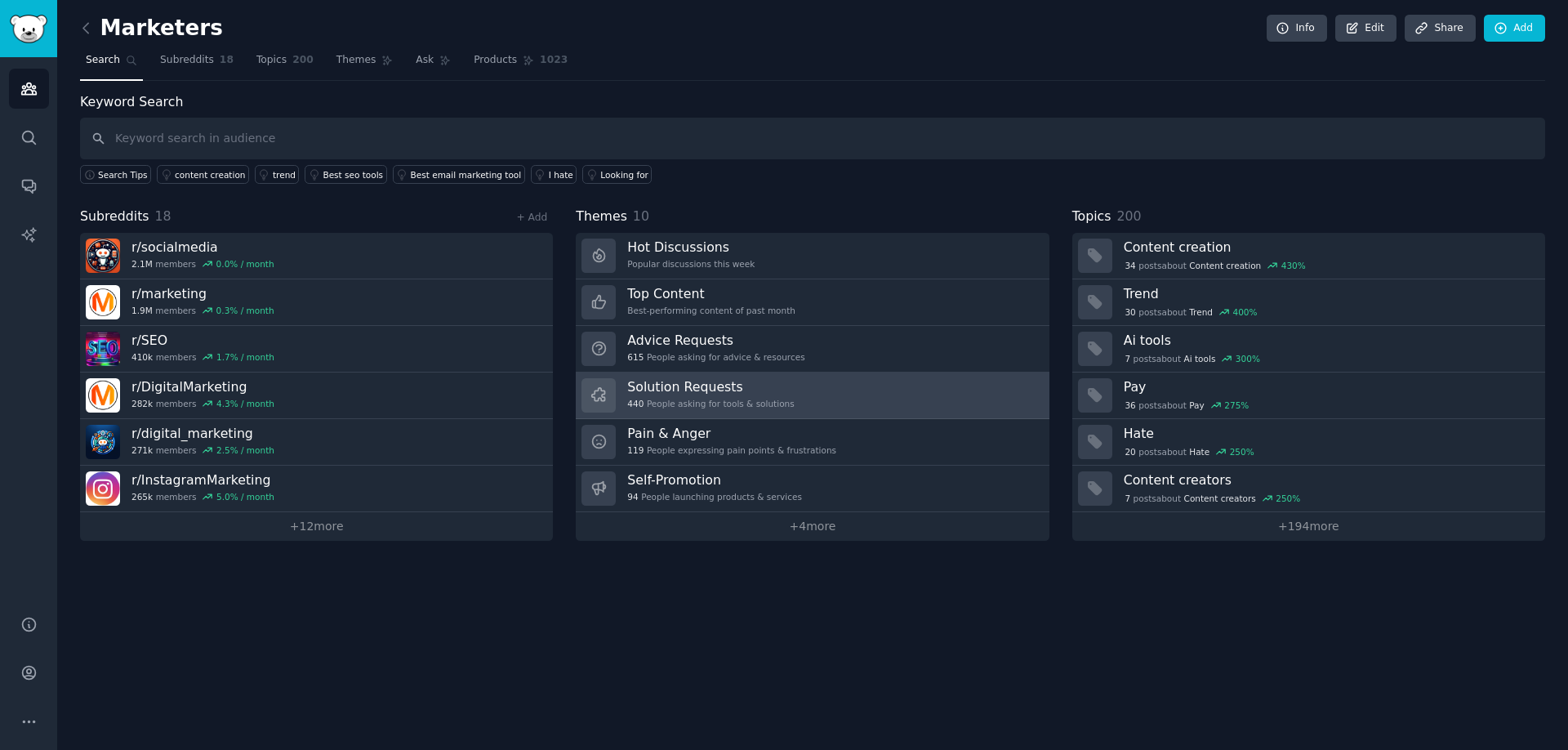
click at [826, 388] on link "Solution Requests 440 People asking for tools & solutions" at bounding box center [812, 396] width 473 height 47
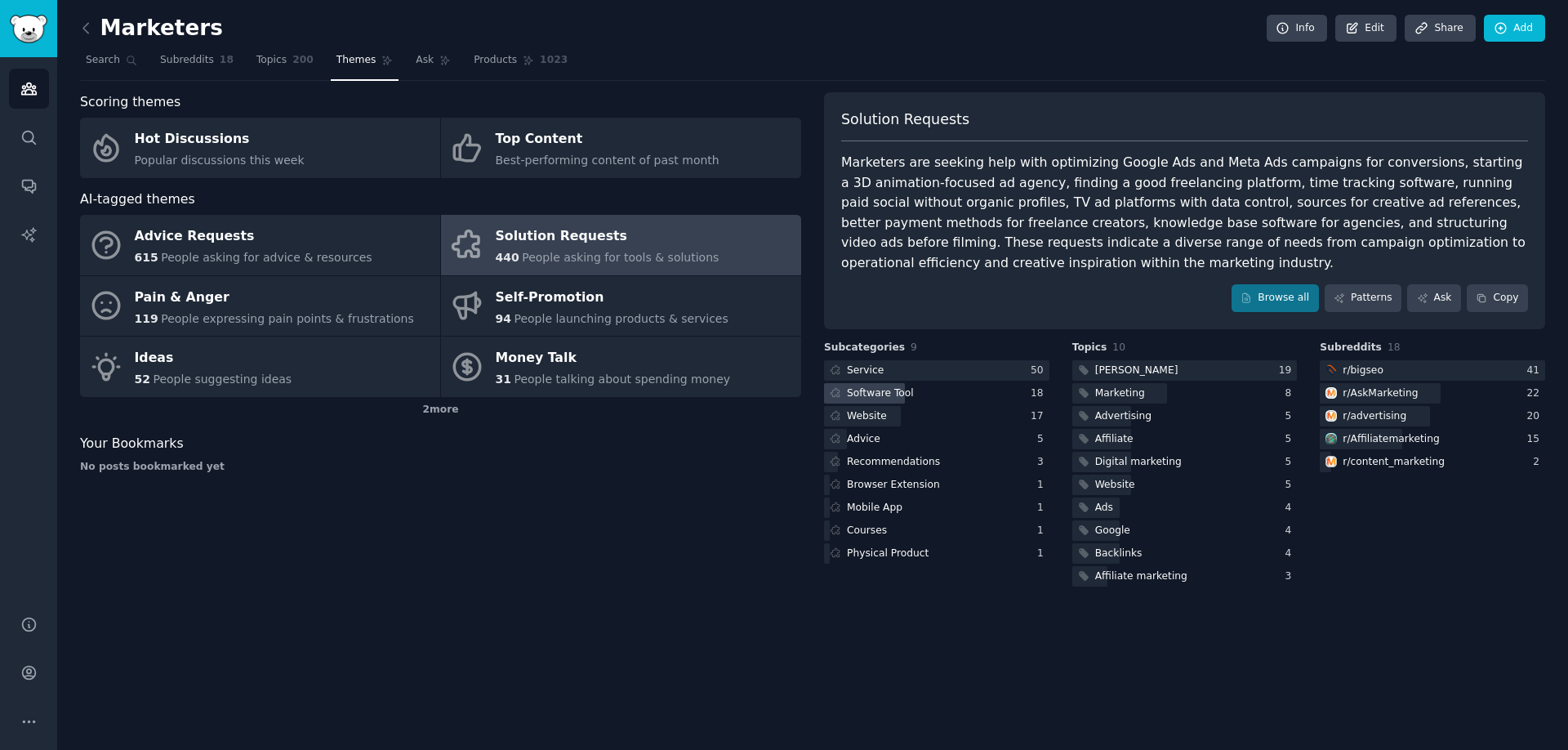
click at [886, 393] on div "Software Tool" at bounding box center [880, 393] width 67 height 15
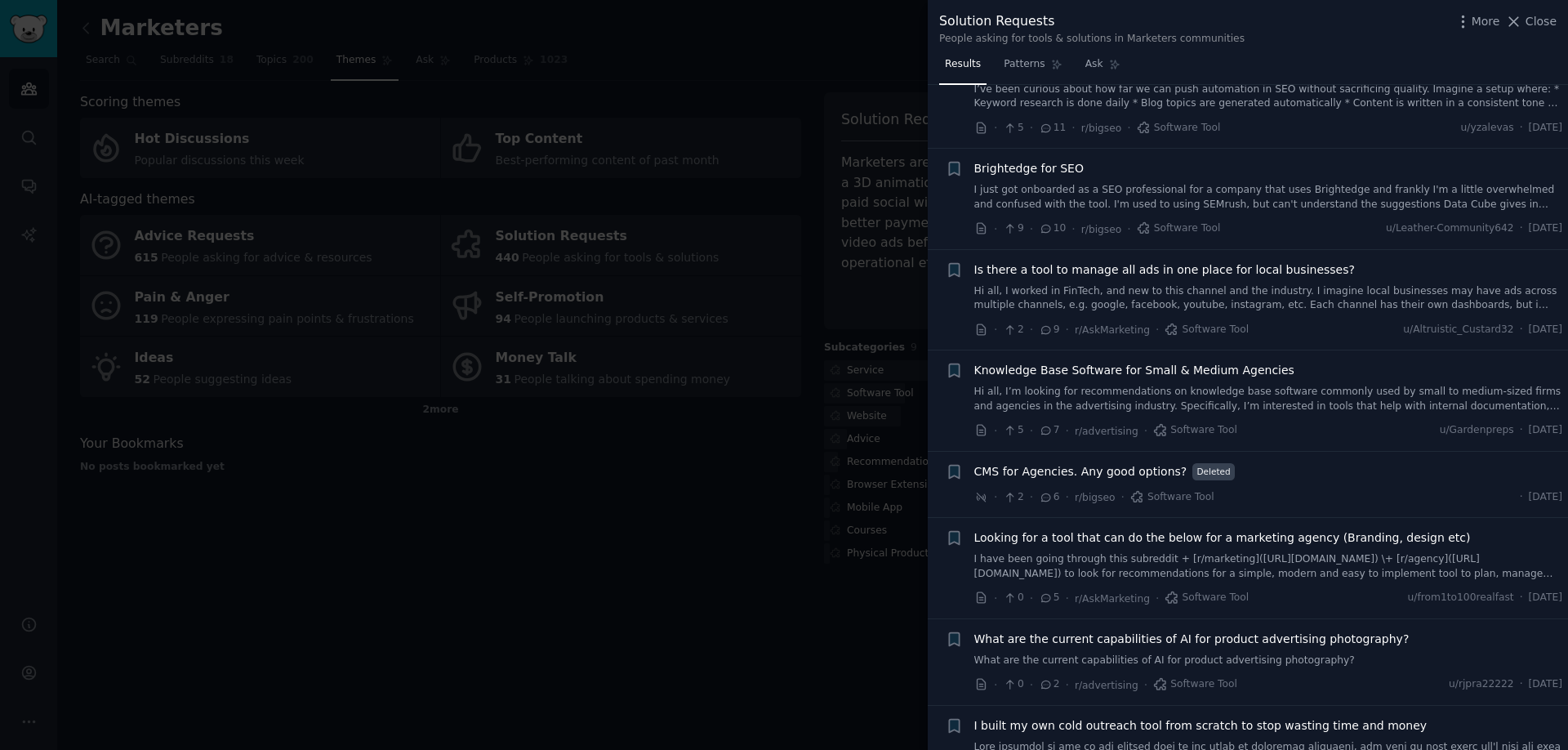
scroll to position [781, 0]
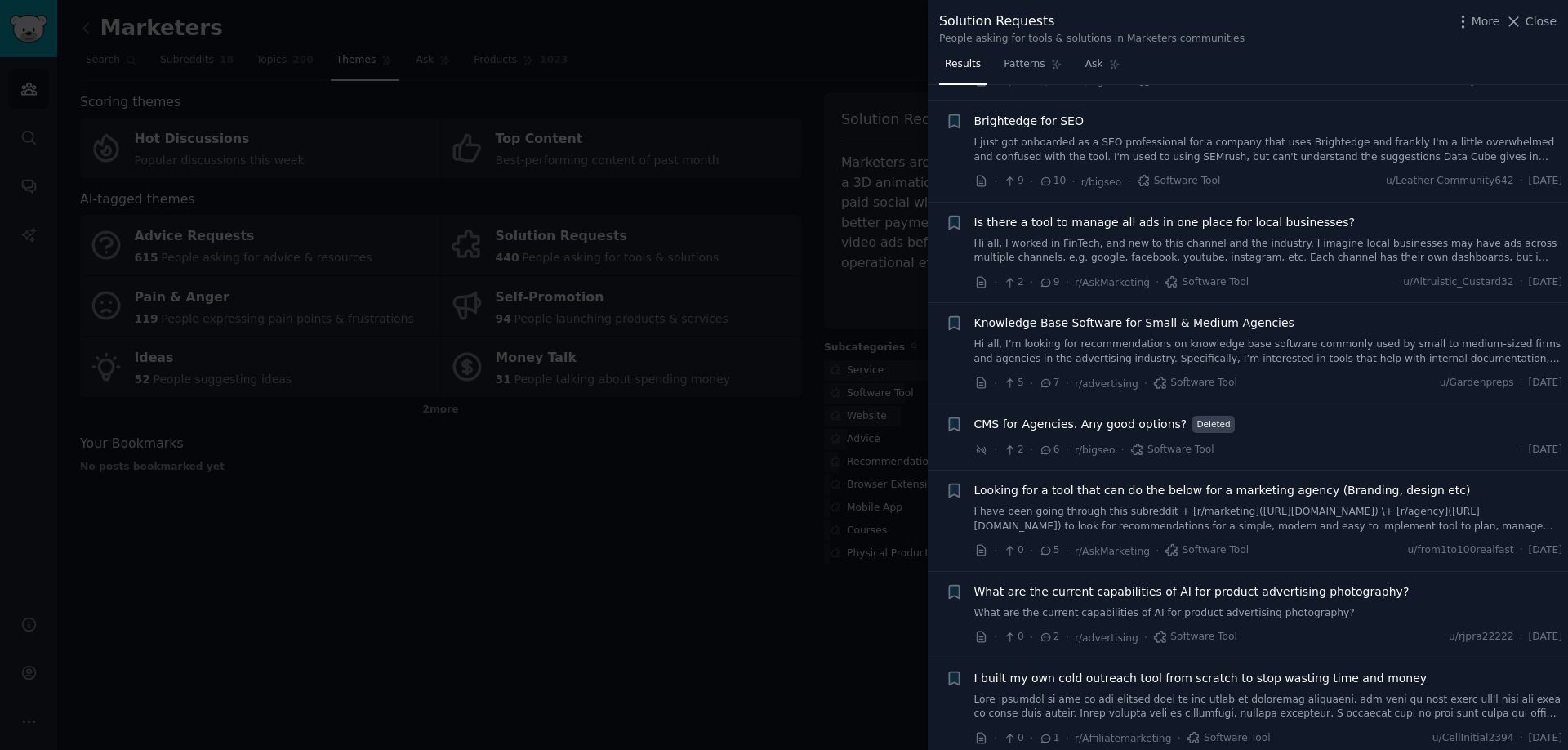
click at [1235, 517] on link "I have been going through this subreddit + [r/marketing]([URL][DOMAIN_NAME]) \+…" at bounding box center [1268, 518] width 589 height 29
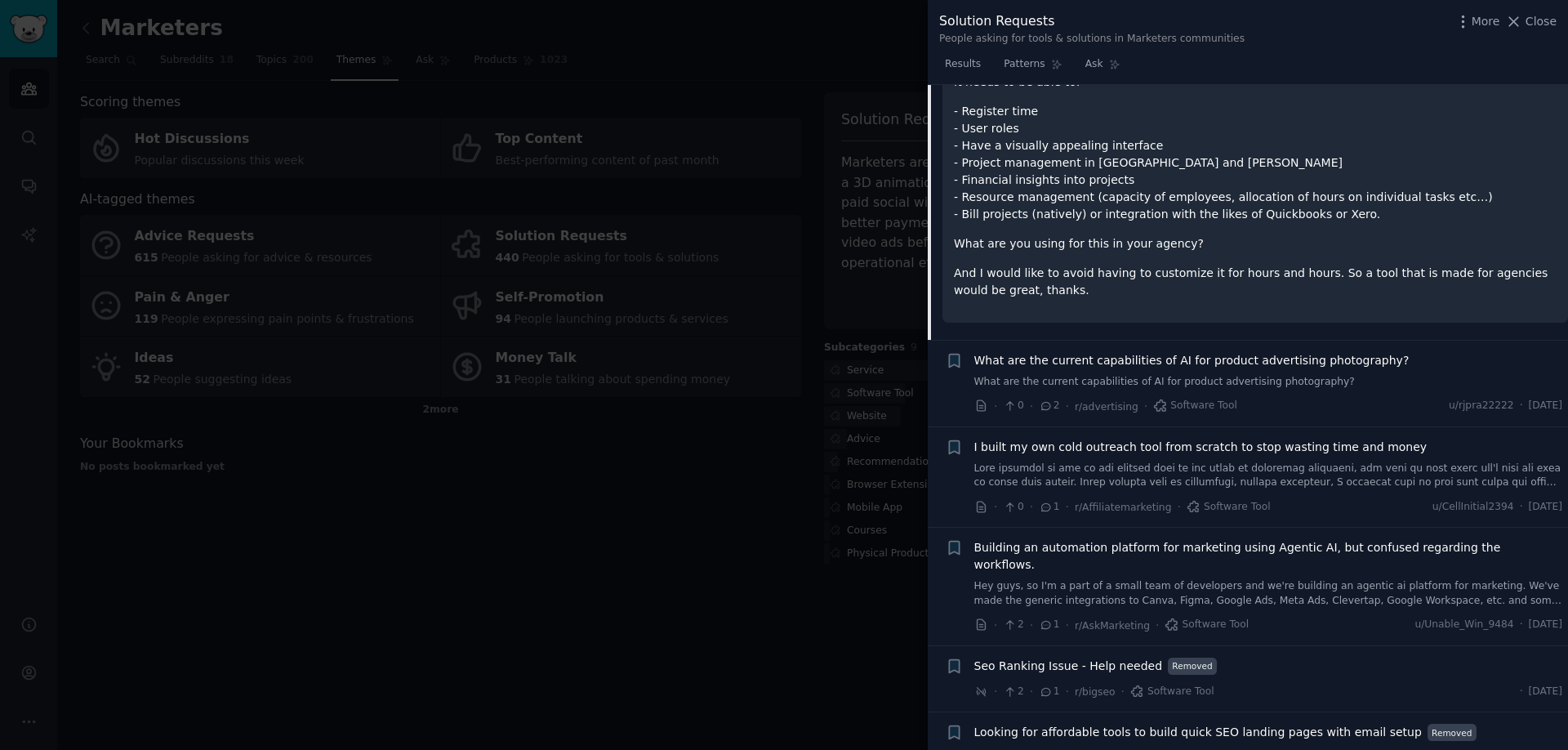
scroll to position [1418, 0]
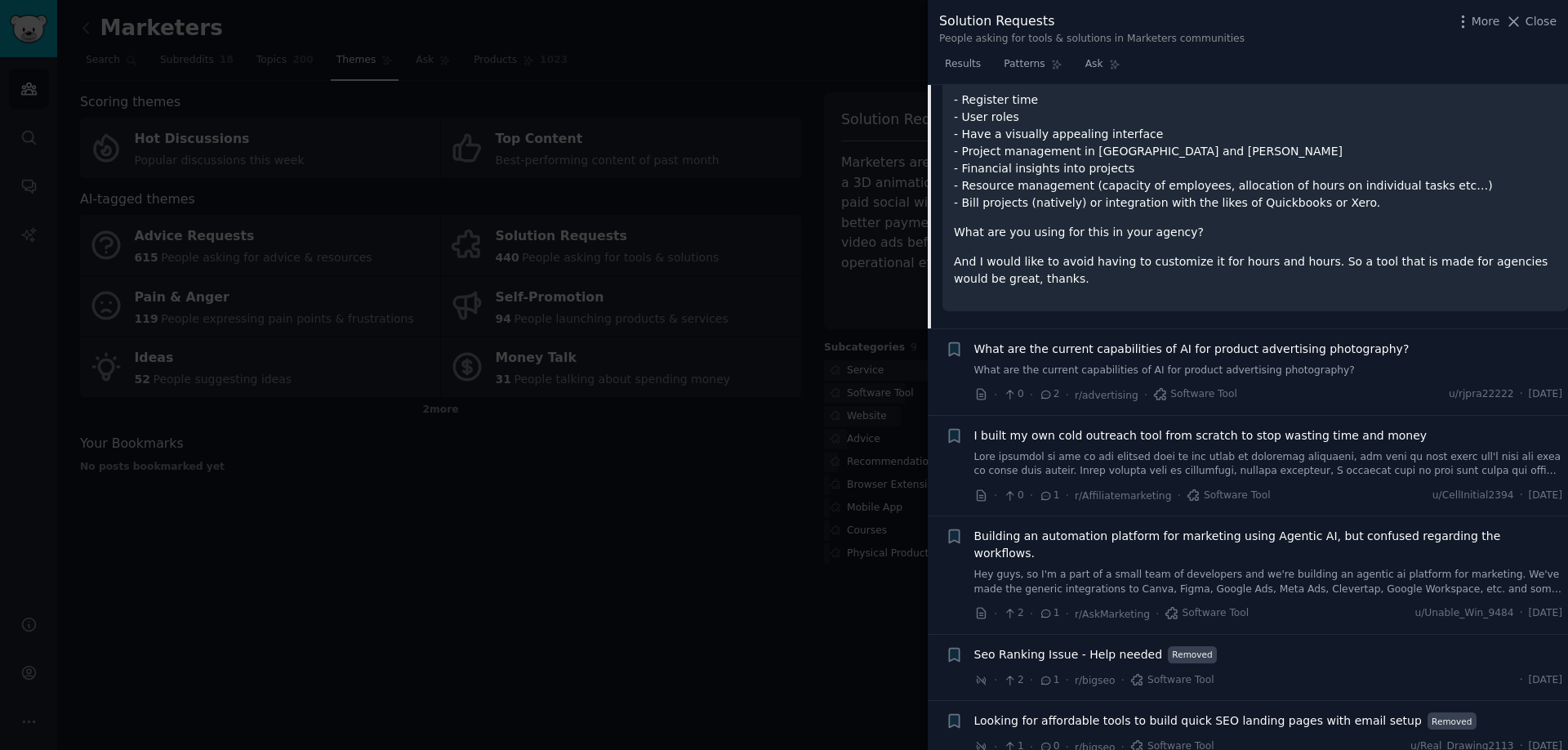
click at [1221, 536] on span "Building an automation platform for marketing using Agentic AI, but confused re…" at bounding box center [1268, 545] width 589 height 35
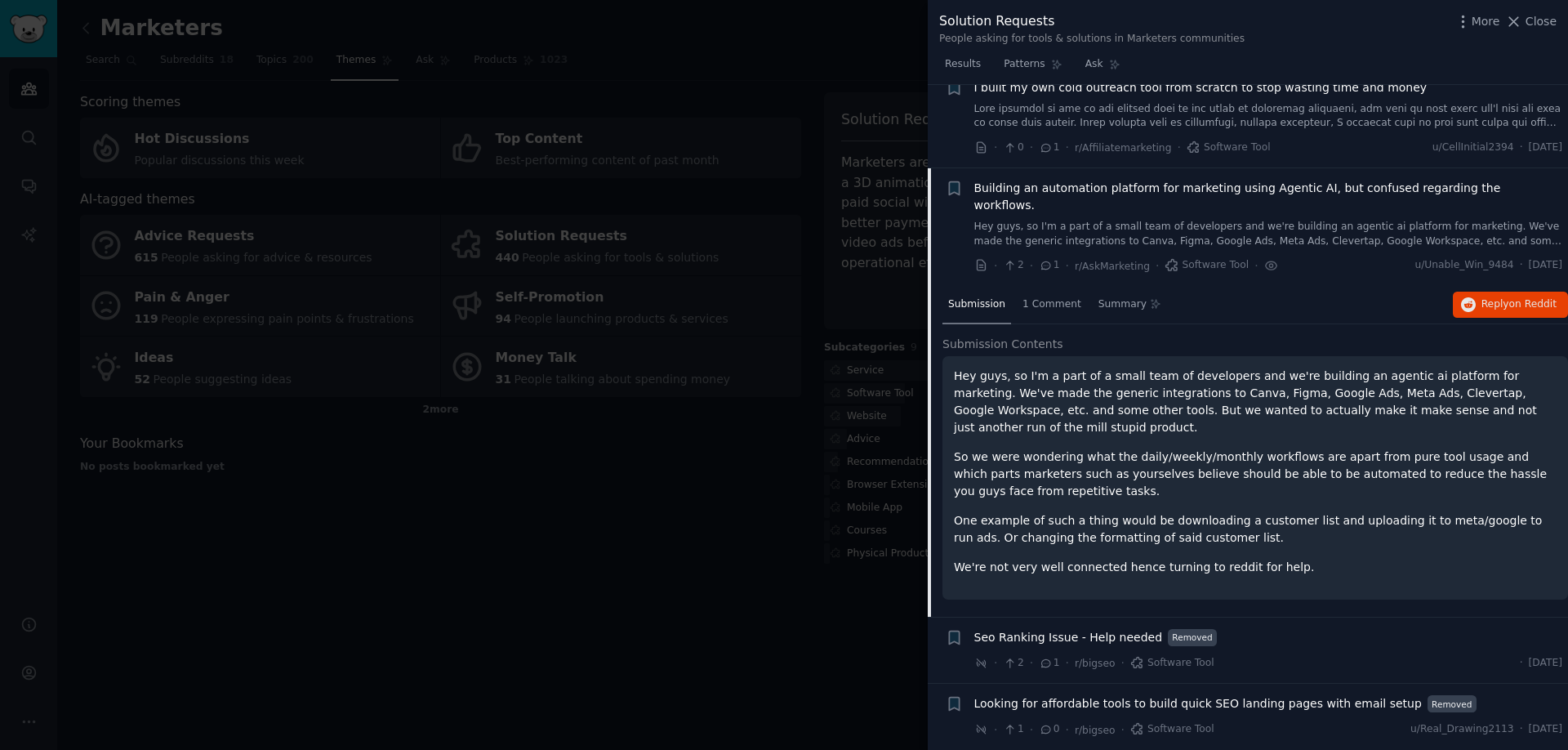
scroll to position [1355, 0]
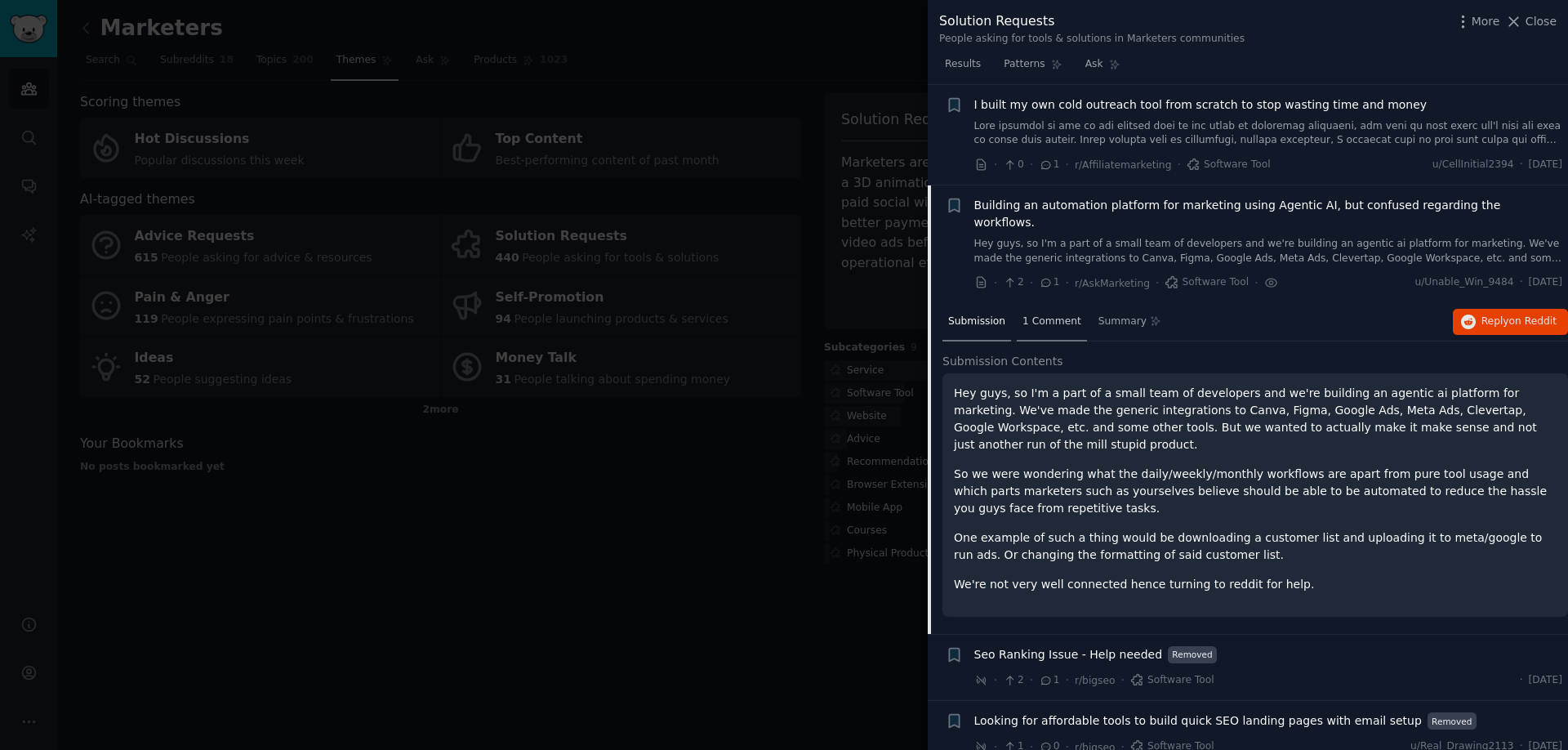
click at [1066, 314] on span "1 Comment" at bounding box center [1052, 321] width 59 height 15
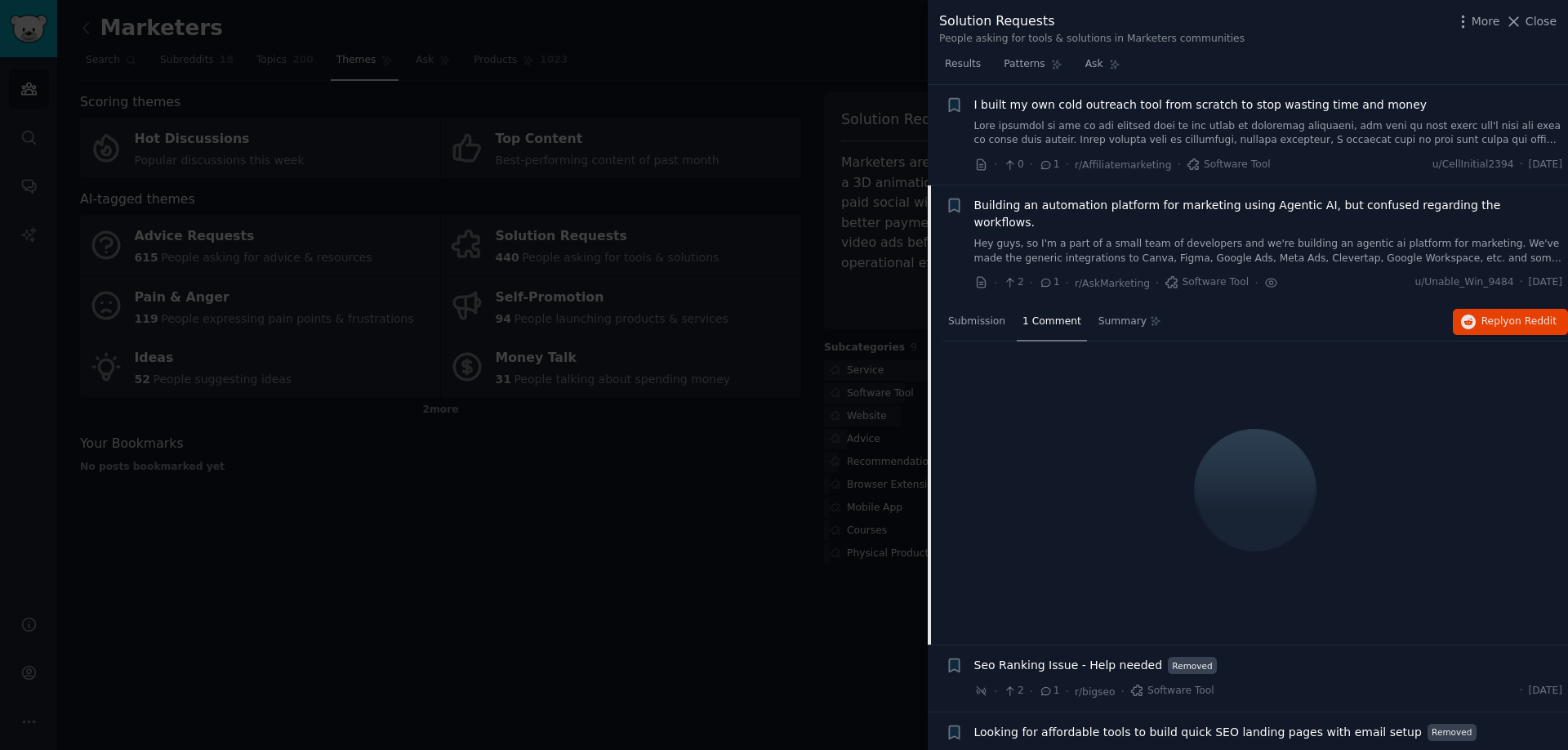
scroll to position [1269, 0]
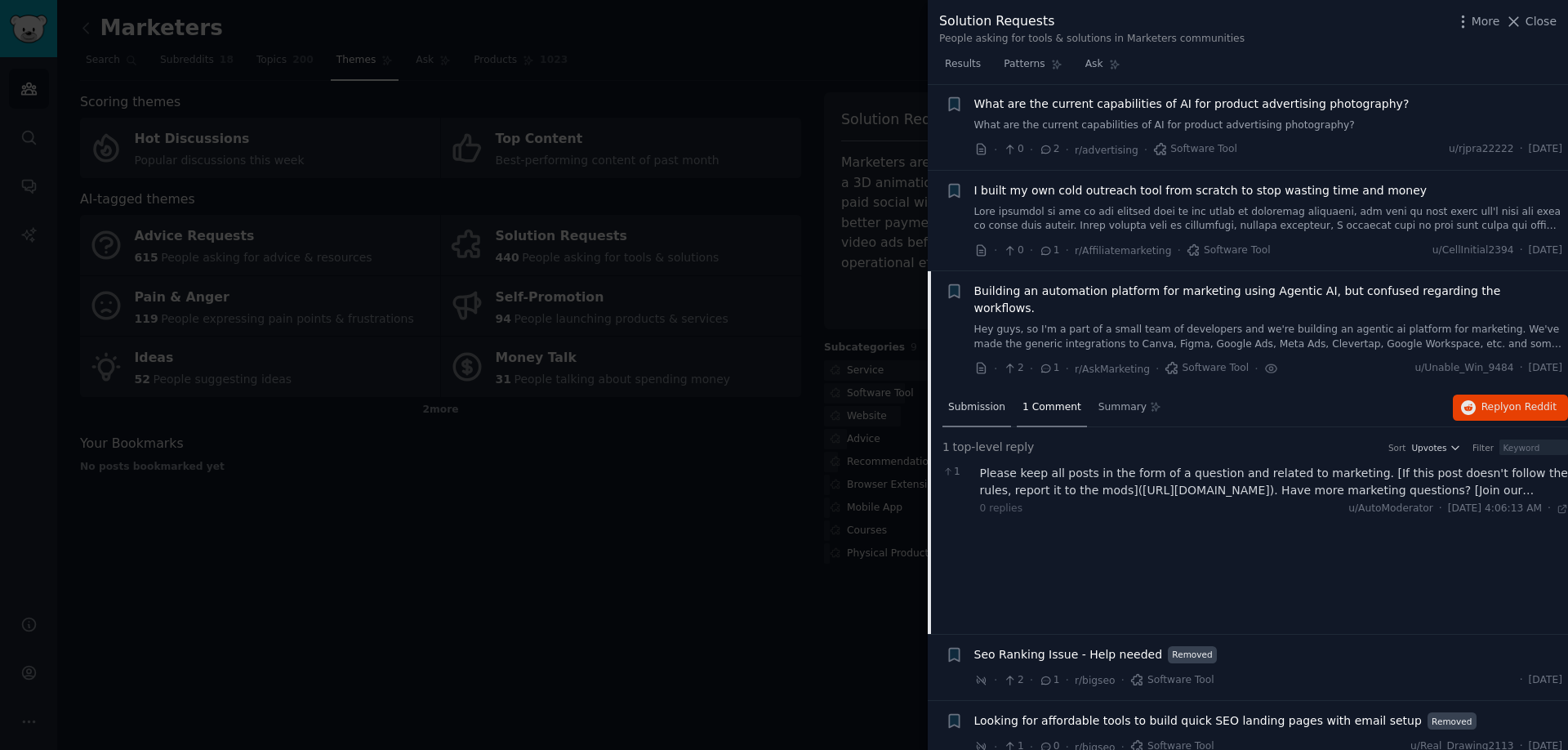
click at [981, 400] on span "Submission" at bounding box center [977, 407] width 57 height 15
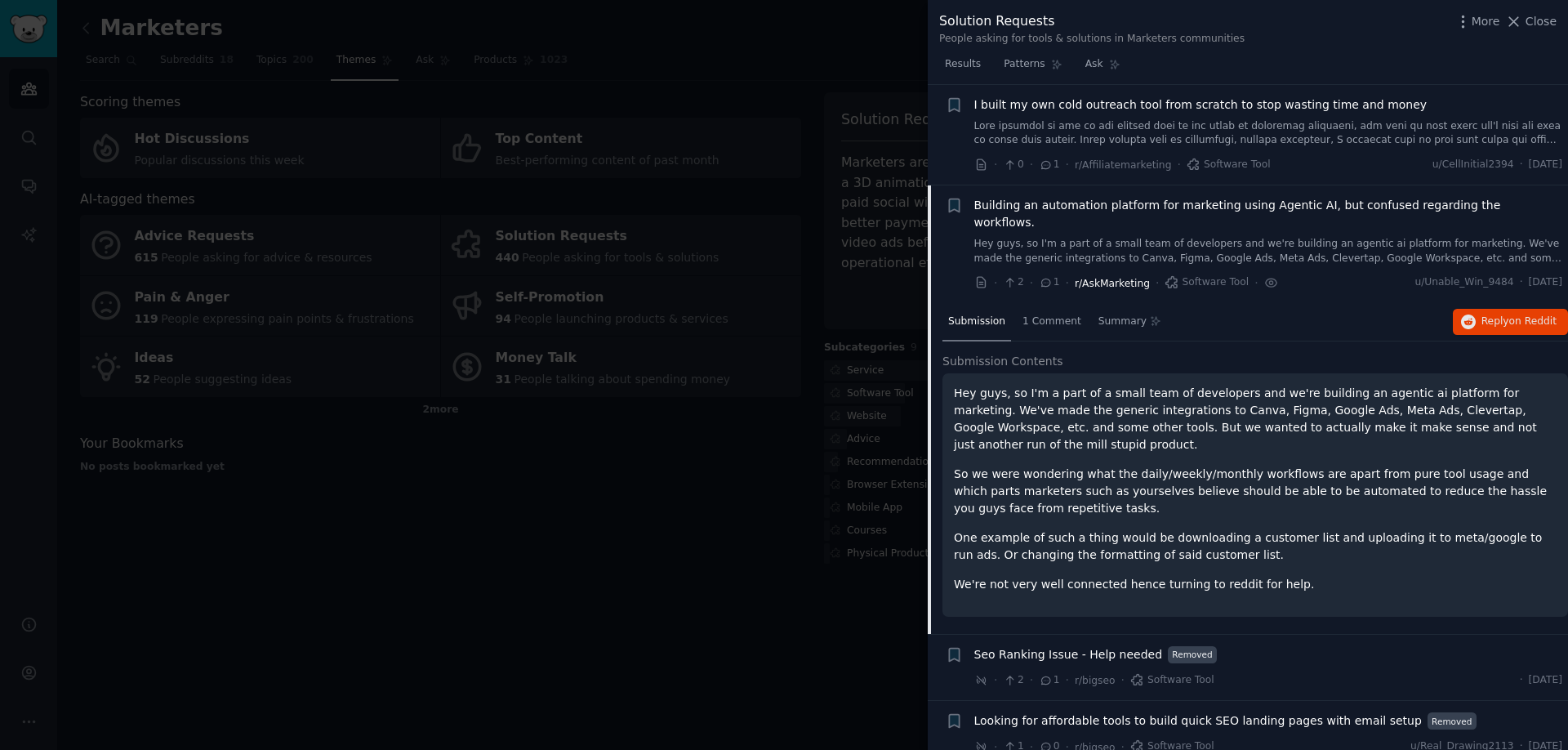
click at [1107, 278] on span "r/AskMarketing" at bounding box center [1112, 283] width 76 height 11
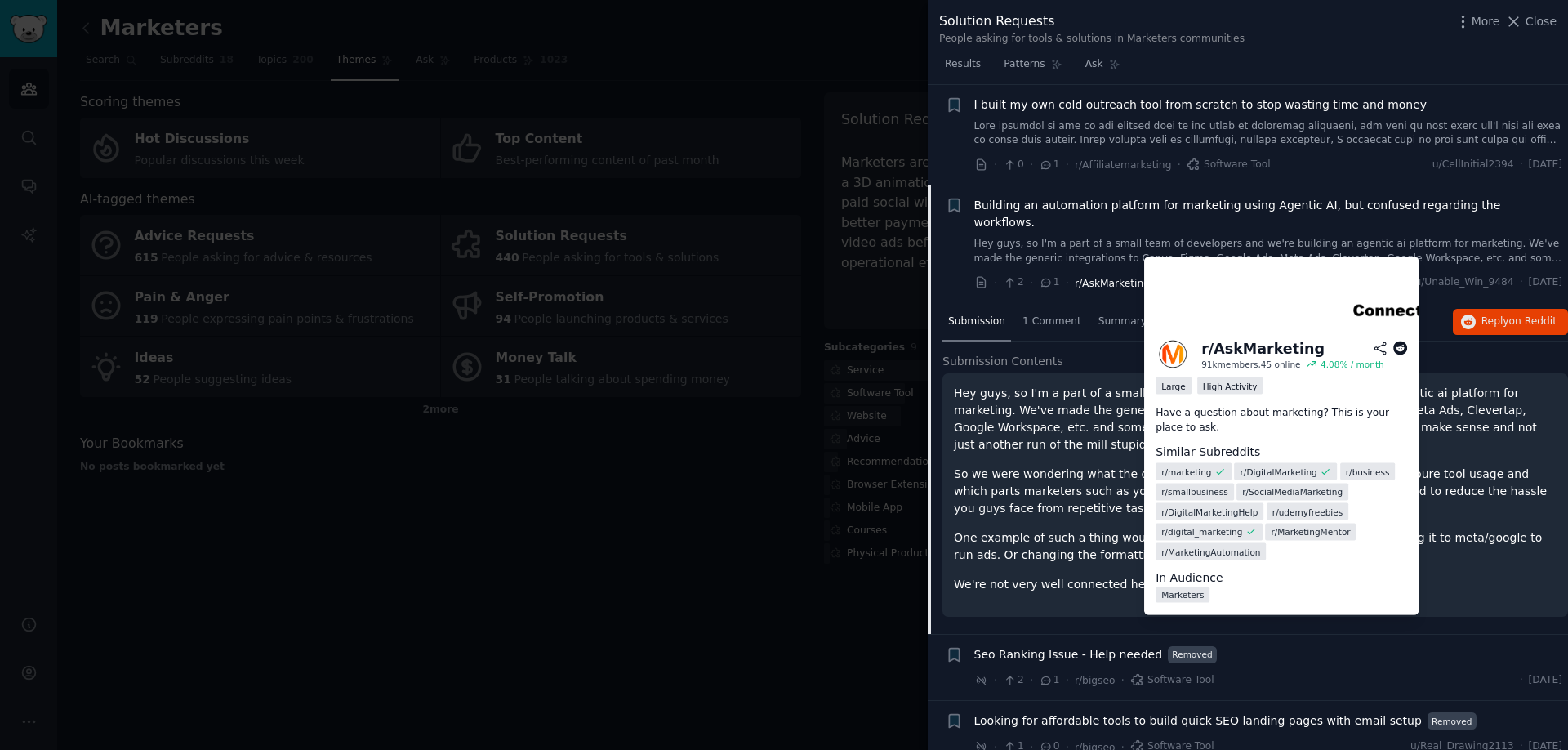
click at [1124, 278] on span "r/AskMarketing" at bounding box center [1112, 283] width 76 height 11
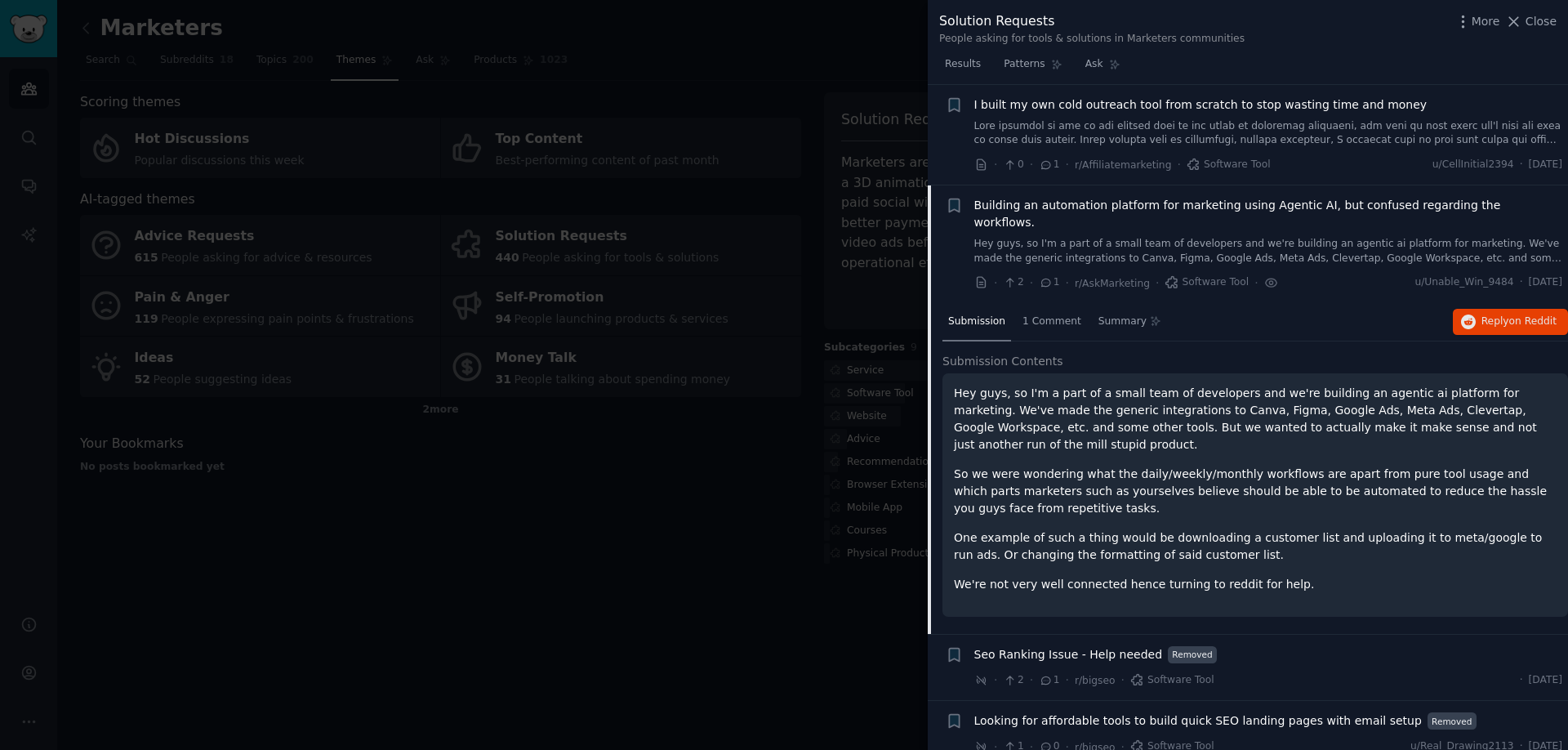
drag, startPoint x: 1181, startPoint y: 295, endPoint x: 1180, endPoint y: 286, distance: 9.1
click at [1180, 303] on div "Submission 1 Comment Summary Reply on Reddit" at bounding box center [1255, 322] width 626 height 39
click at [1047, 314] on span "1 Comment" at bounding box center [1052, 321] width 59 height 15
